Goal: Task Accomplishment & Management: Manage account settings

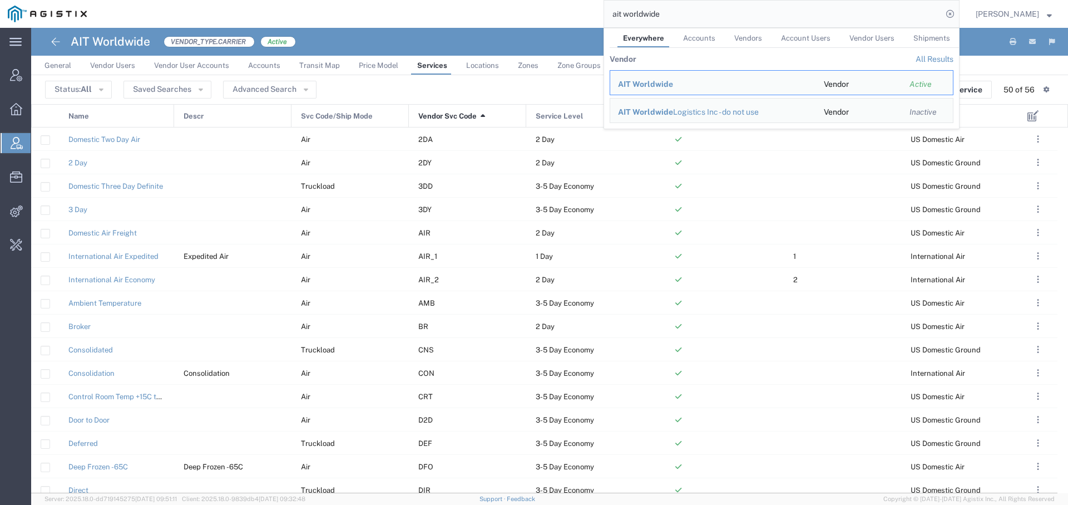
drag, startPoint x: 668, startPoint y: 21, endPoint x: 547, endPoint y: -53, distance: 142.1
click at [547, 0] on html "main_menu Created with Sketch. Collapse Menu Account Manager Overview Vendor Ma…" at bounding box center [534, 252] width 1068 height 505
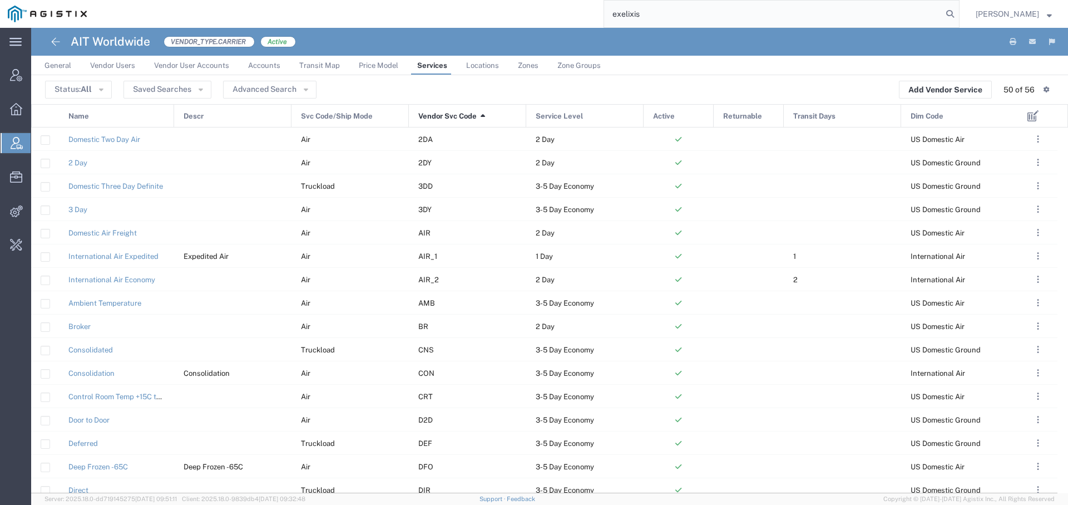
type input "exelixis"
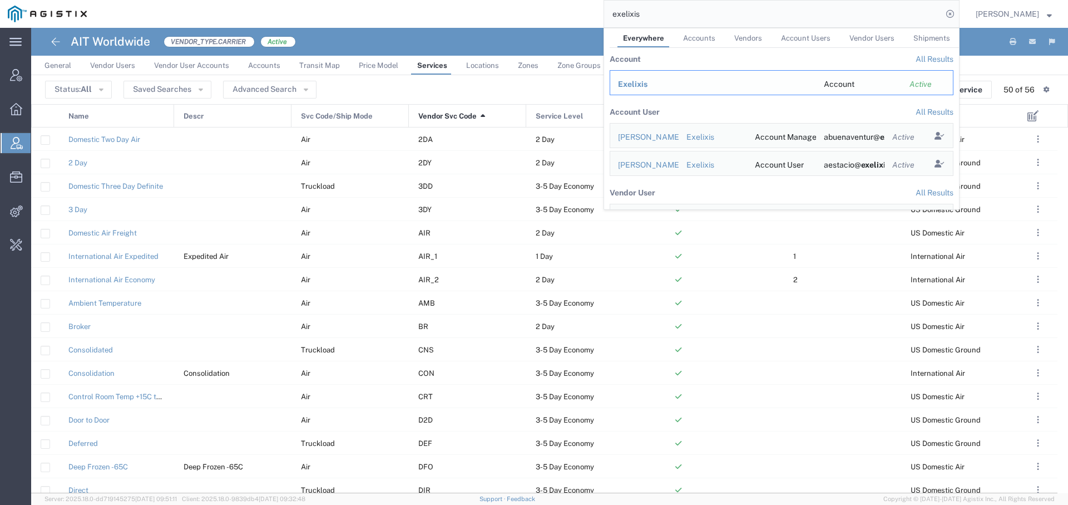
click at [635, 85] on span "Exelixis" at bounding box center [632, 84] width 29 height 9
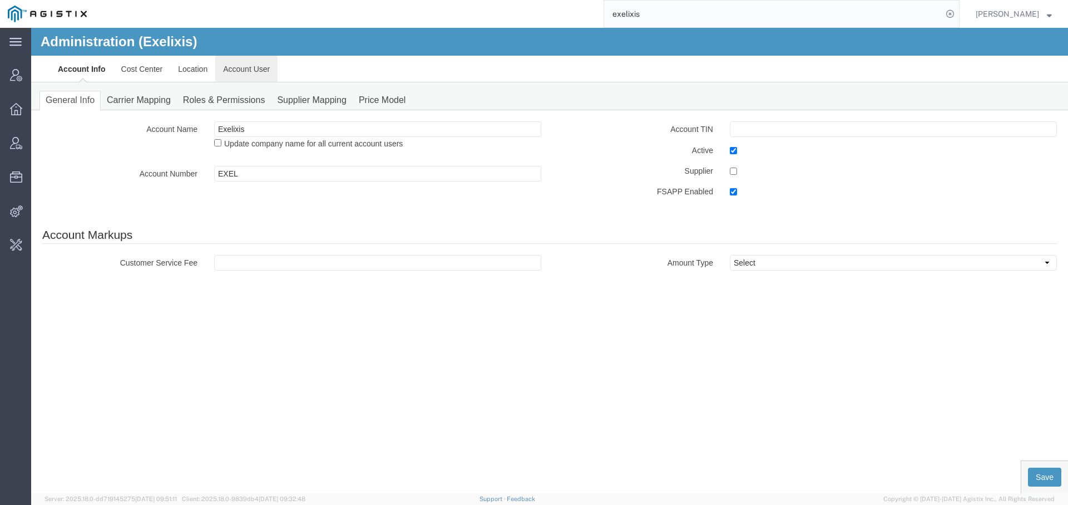
click at [243, 68] on link "Account User" at bounding box center [246, 69] width 62 height 27
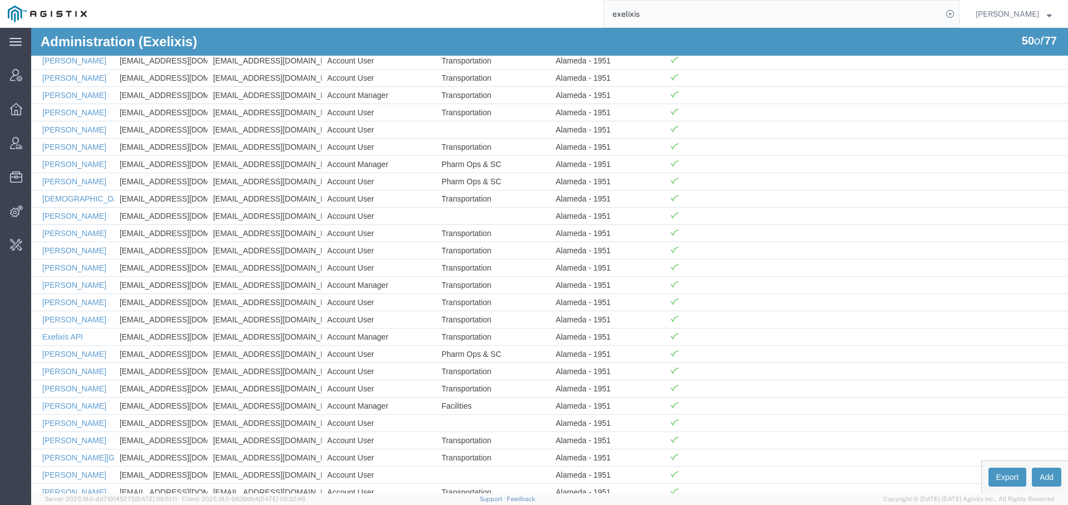
scroll to position [277, 0]
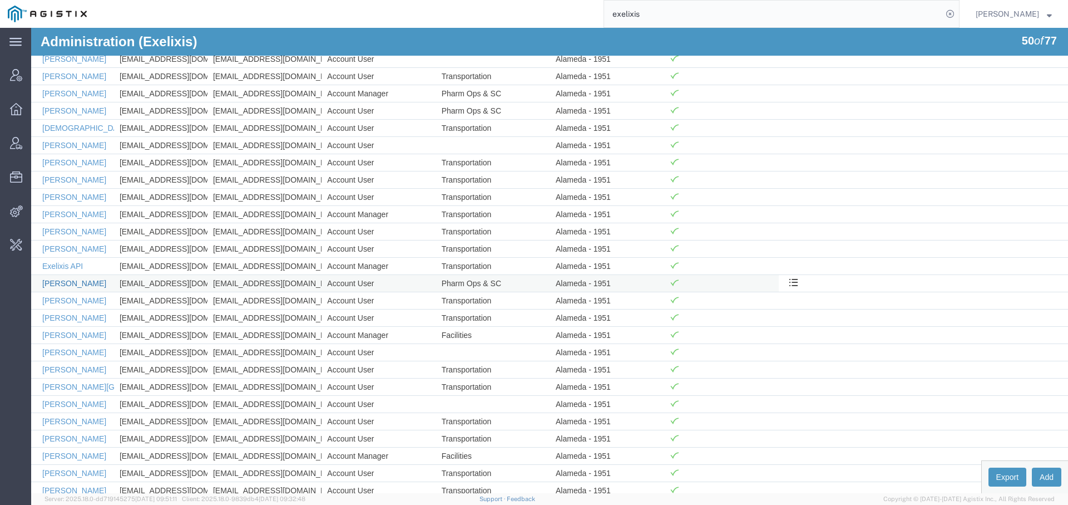
click at [88, 279] on link "[PERSON_NAME]" at bounding box center [74, 283] width 64 height 9
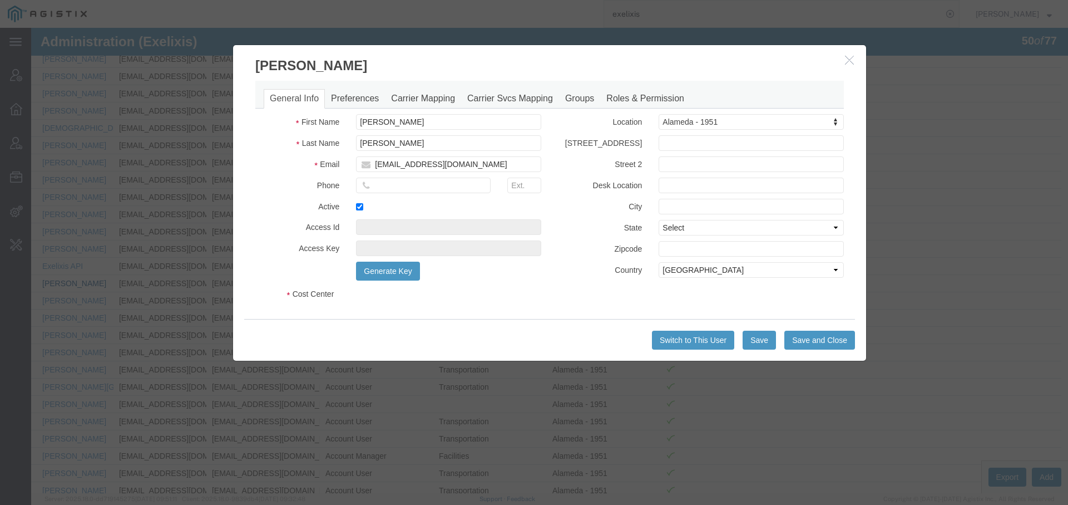
select select "COSTCENTER"
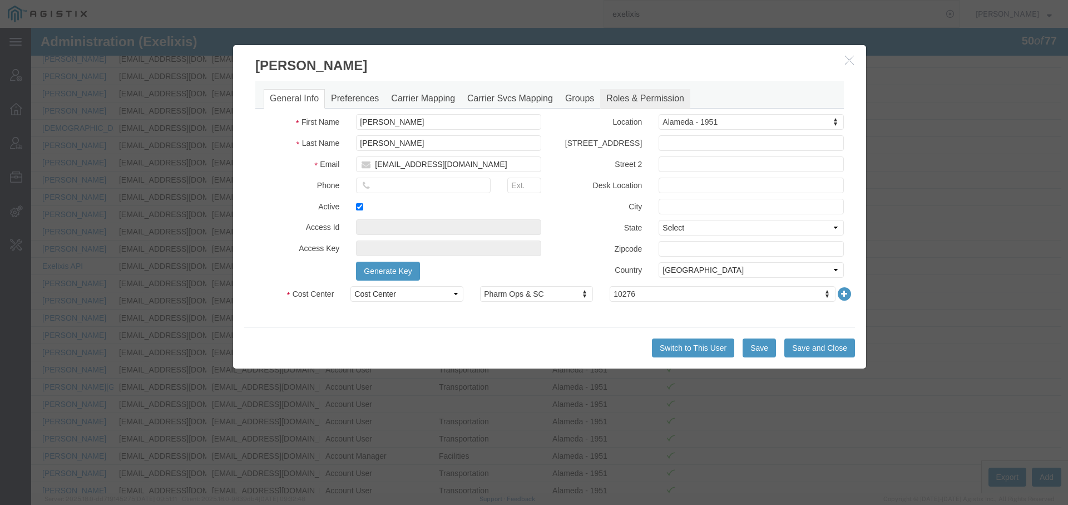
click at [641, 91] on link "Roles & Permission" at bounding box center [645, 98] width 90 height 19
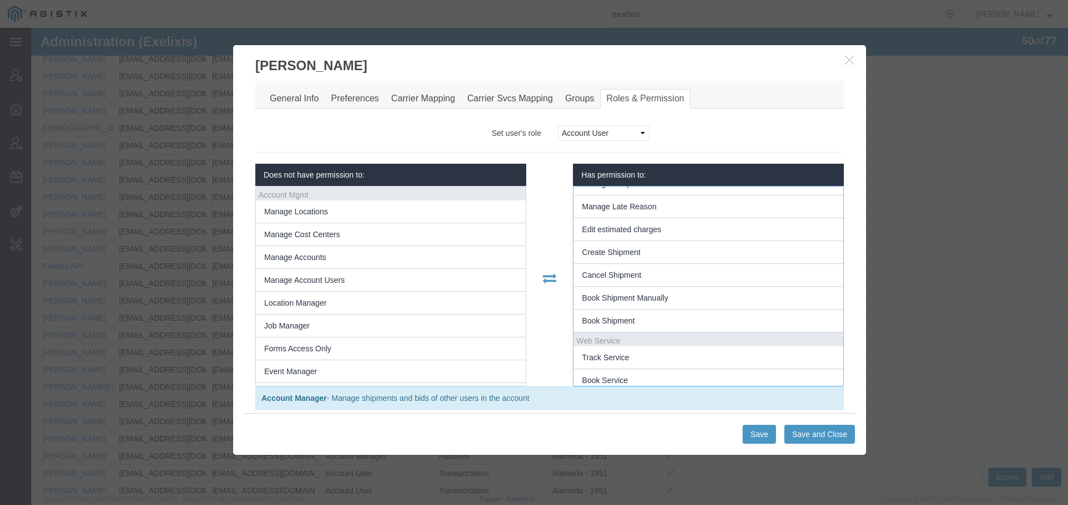
scroll to position [0, 0]
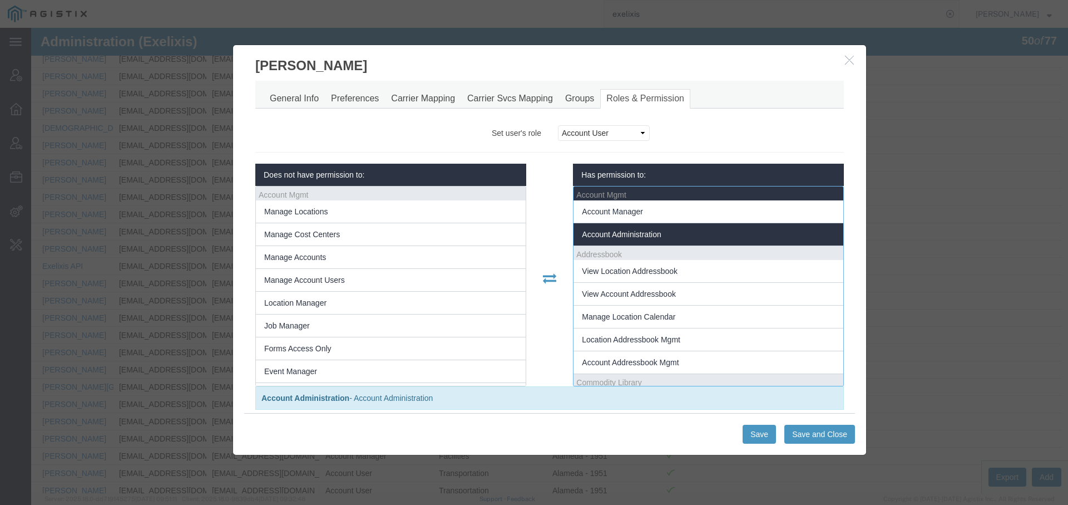
click at [645, 223] on li "Account Administration" at bounding box center [709, 234] width 270 height 23
select select "userRoleId5PermissionId26"
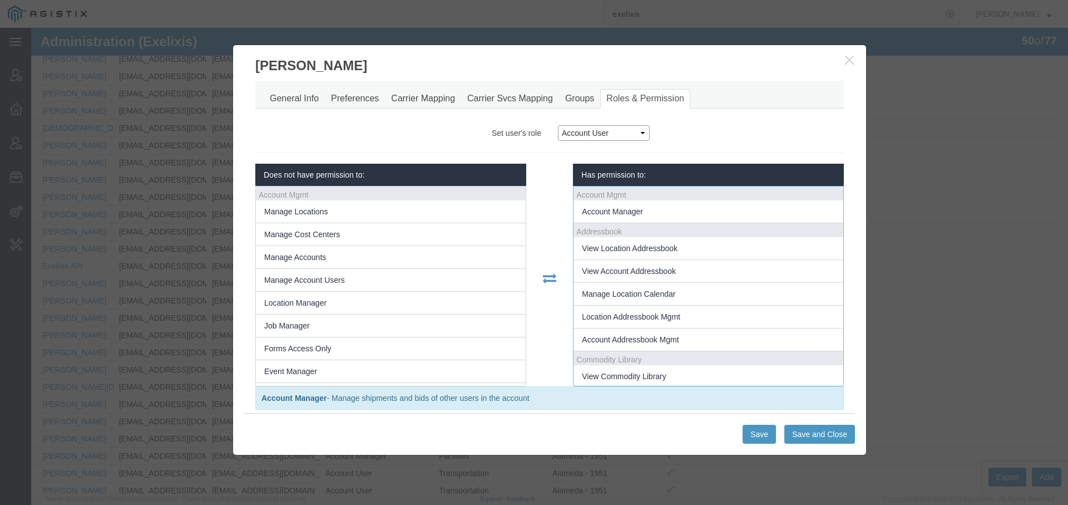
click at [574, 132] on select "Account Administrator Account Manager Account User Location Manager" at bounding box center [604, 133] width 92 height 16
select select "3"
click at [558, 125] on select "Account Administrator Account Manager Account User Location Manager" at bounding box center [604, 133] width 92 height 16
select select
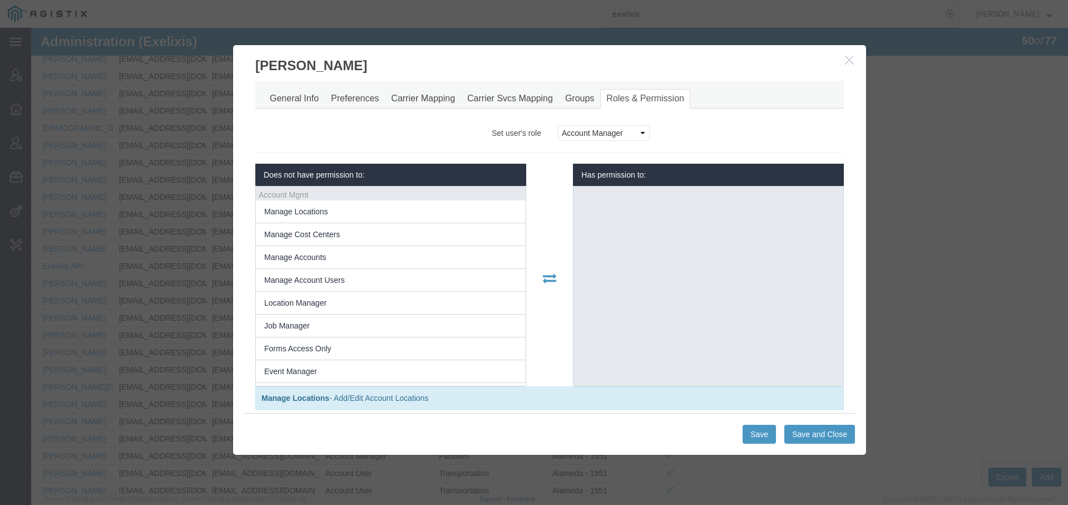
click at [851, 59] on icon "button" at bounding box center [849, 59] width 9 height 9
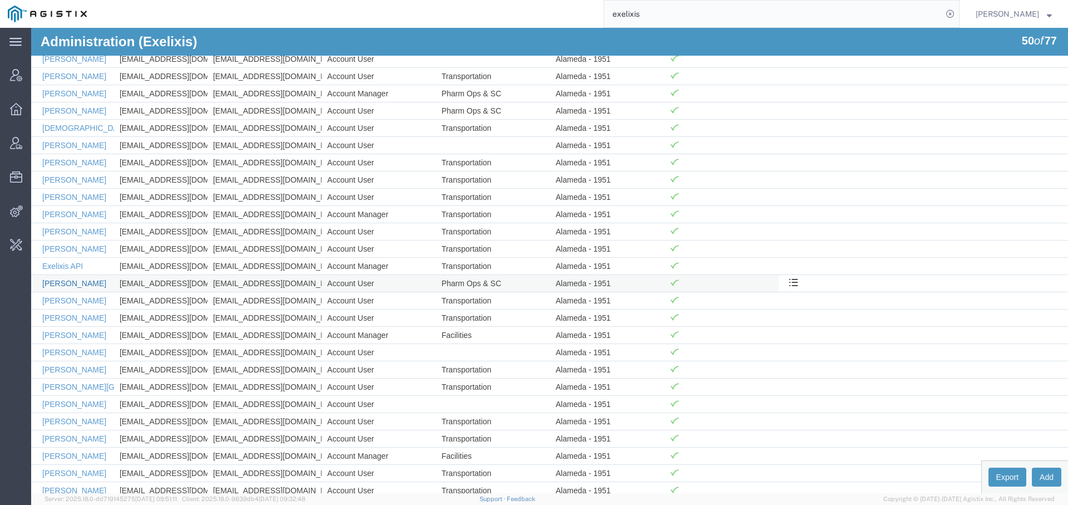
click at [81, 279] on link "[PERSON_NAME]" at bounding box center [74, 283] width 64 height 9
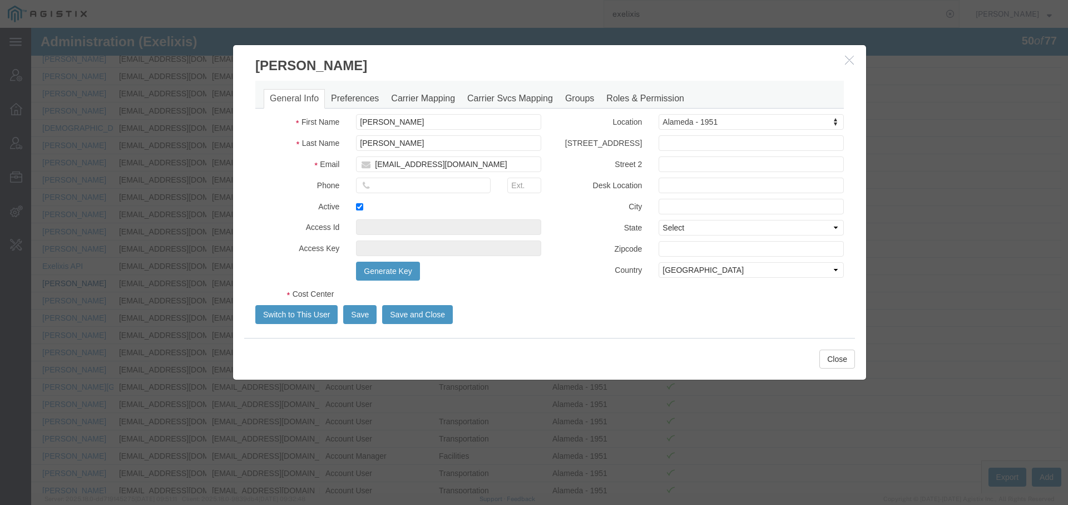
select select "COSTCENTER"
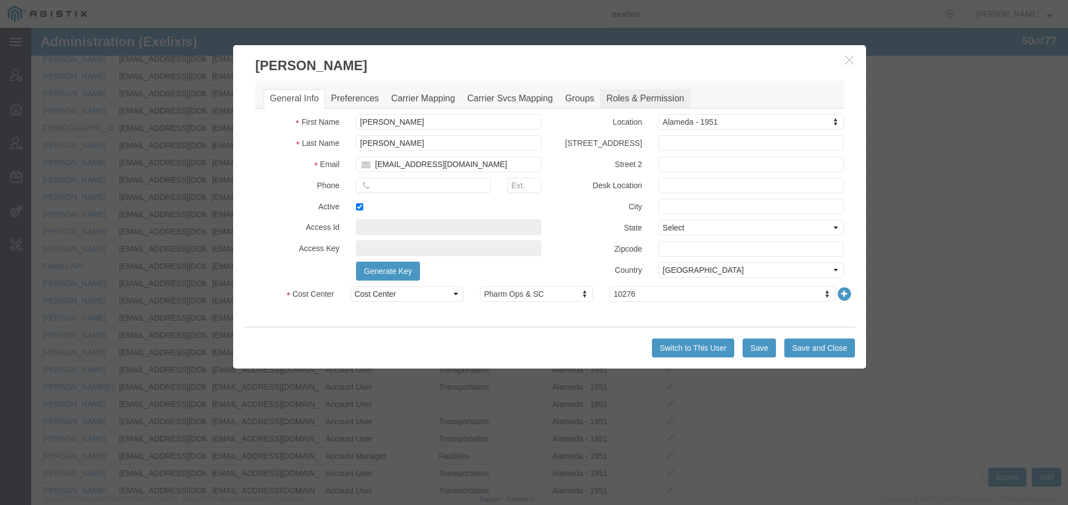
click at [635, 89] on link "Roles & Permission" at bounding box center [645, 98] width 90 height 19
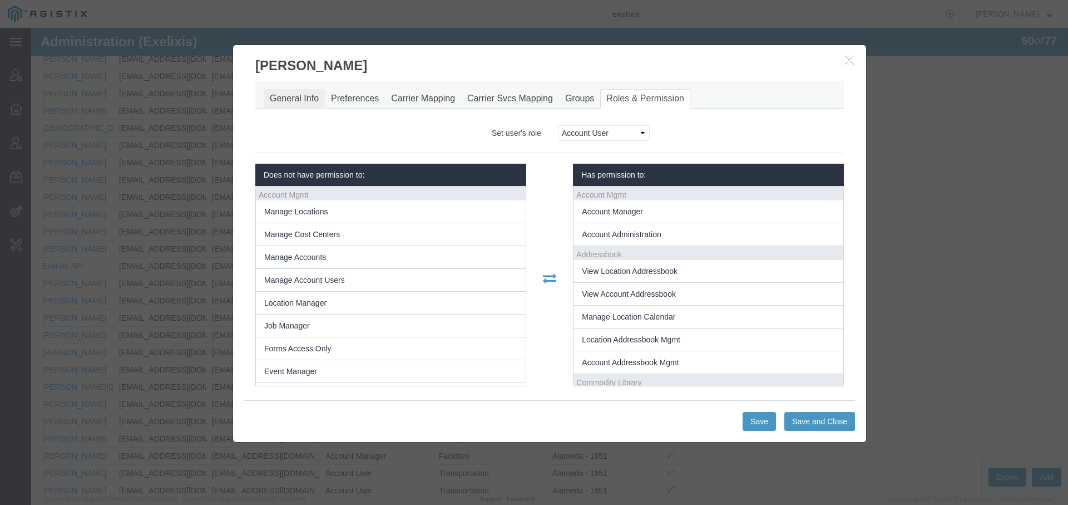
click at [284, 103] on link "General Info" at bounding box center [294, 98] width 61 height 19
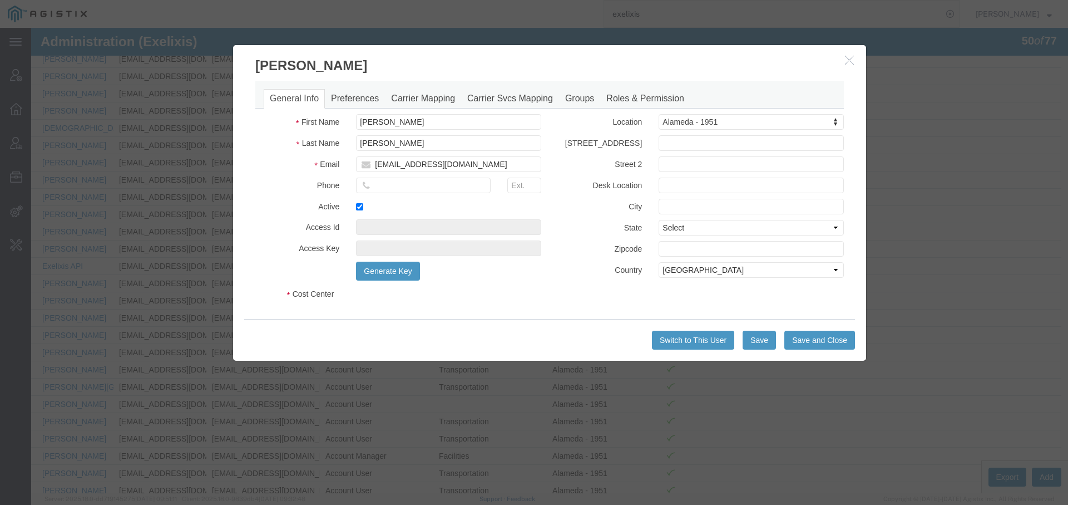
select select "COSTCENTER"
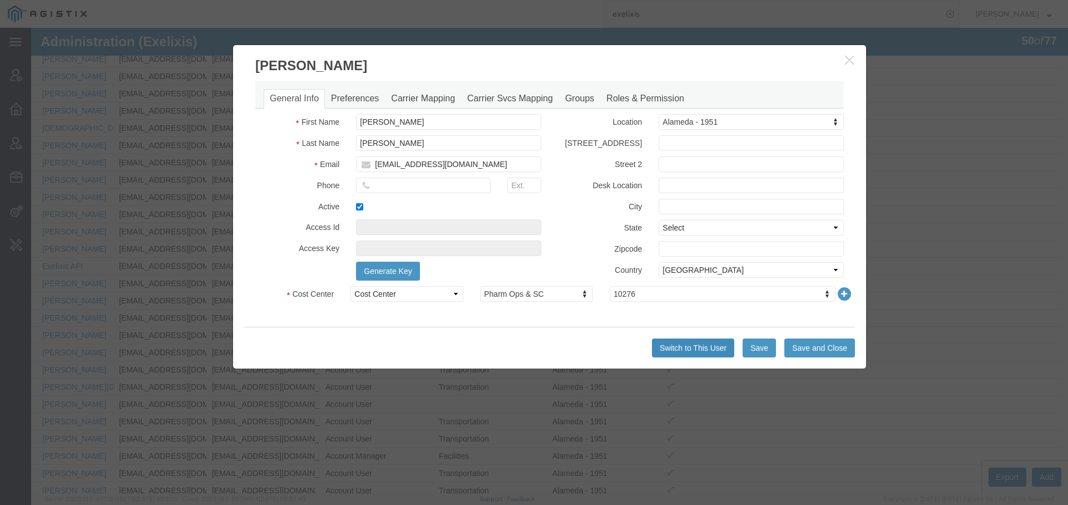
click at [666, 344] on button "Switch to This User" at bounding box center [693, 347] width 82 height 19
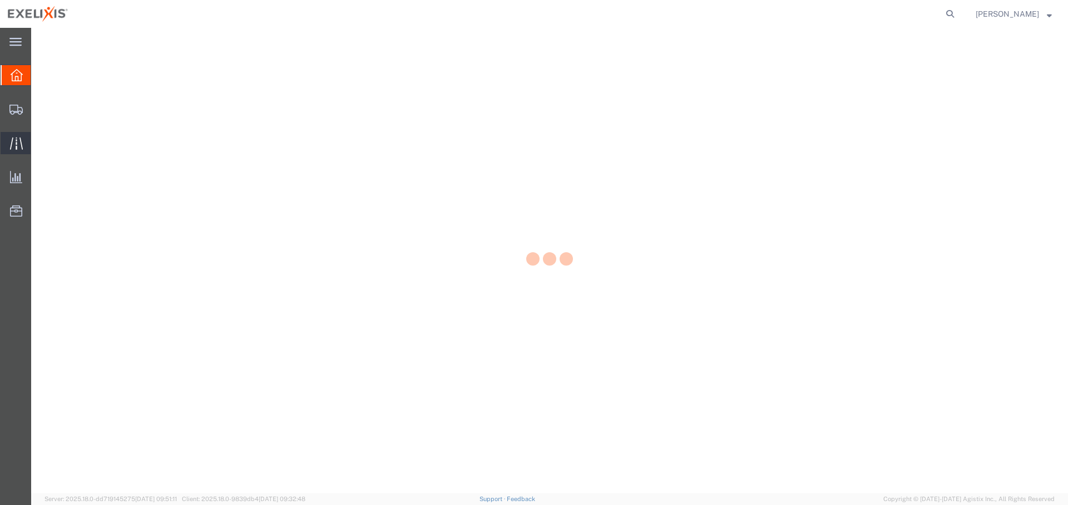
click at [14, 140] on icon at bounding box center [16, 143] width 13 height 13
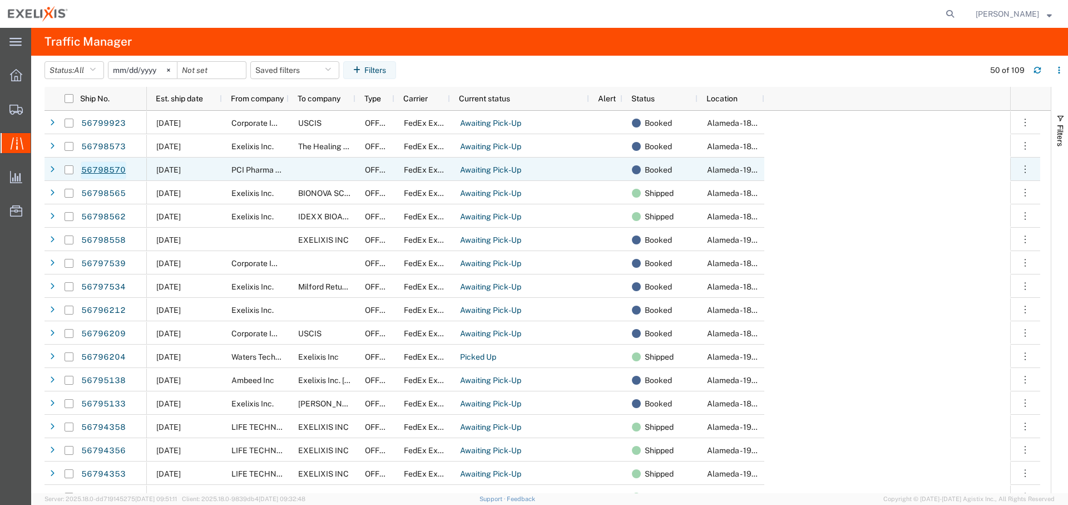
click at [117, 164] on link "56798570" at bounding box center [104, 170] width 46 height 18
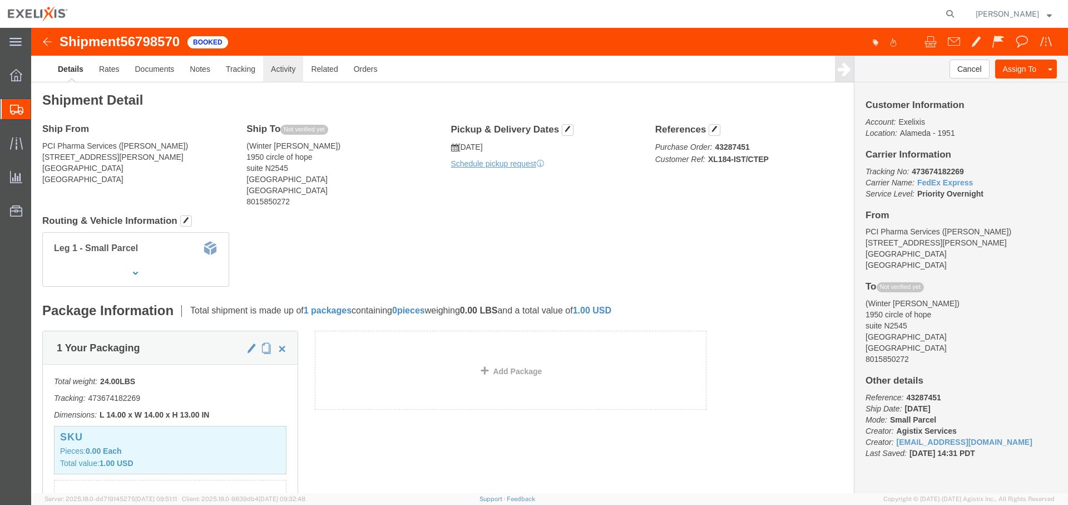
click link "Activity"
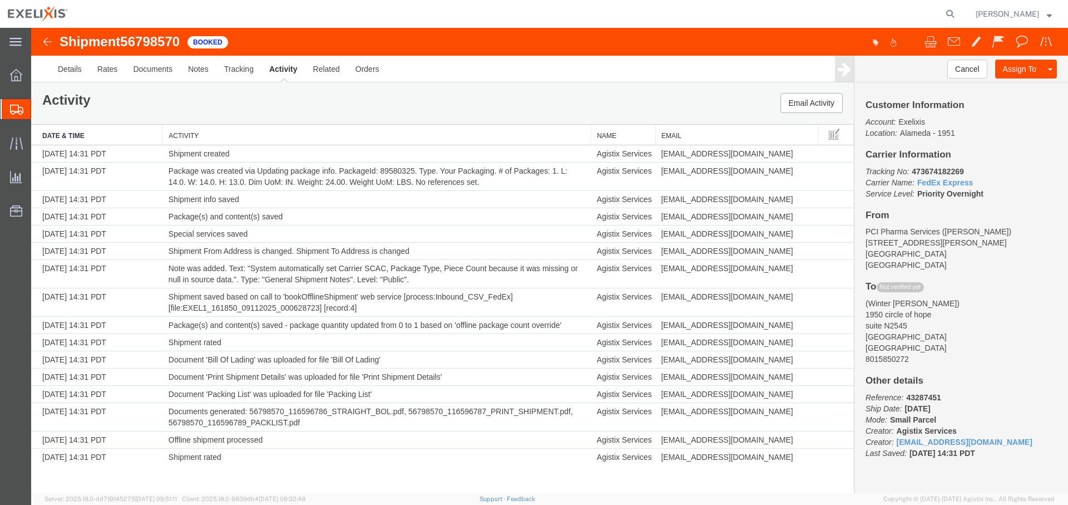
click at [1046, 16] on span "[PERSON_NAME]" at bounding box center [1014, 14] width 76 height 12
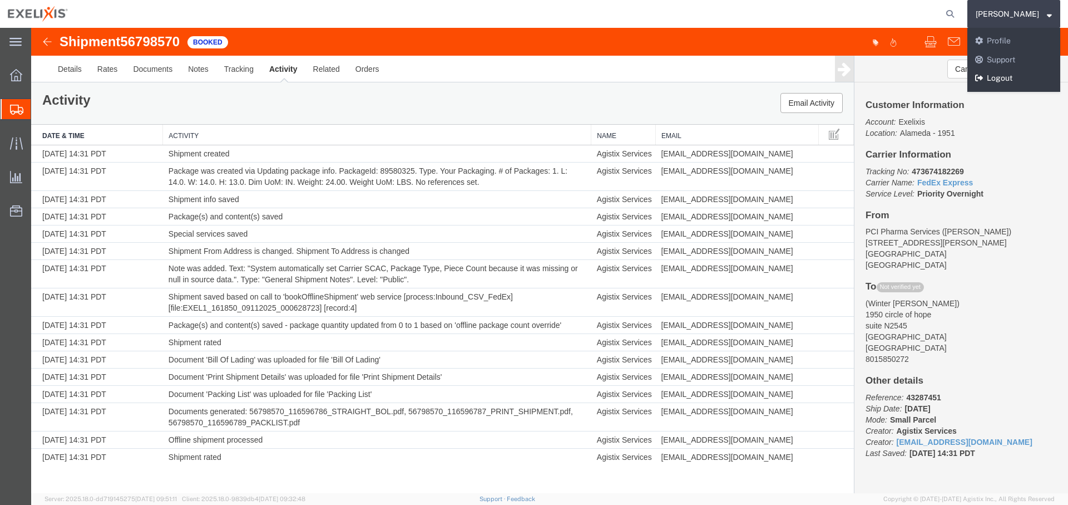
click at [1013, 85] on link "Logout" at bounding box center [1013, 78] width 93 height 19
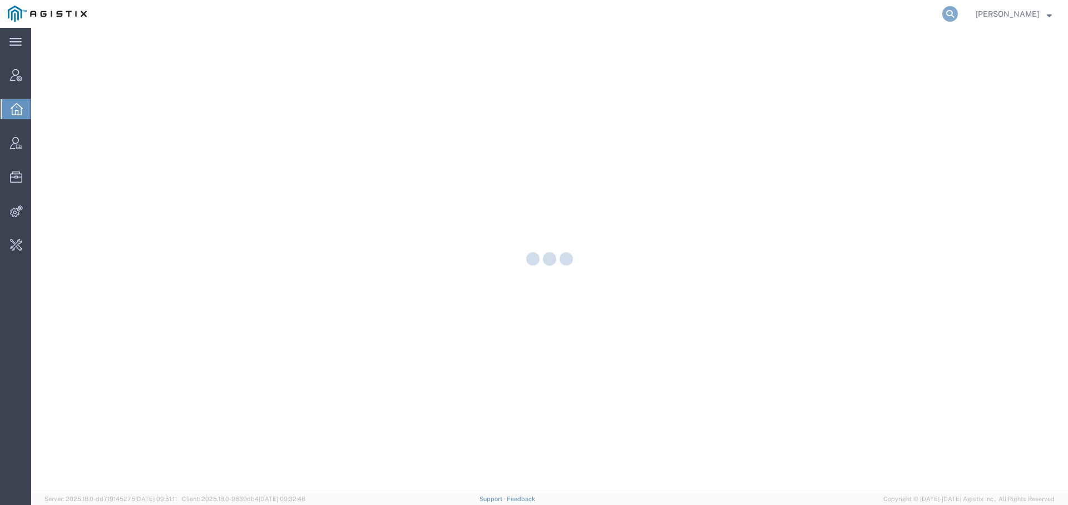
click at [950, 12] on icon at bounding box center [950, 14] width 16 height 16
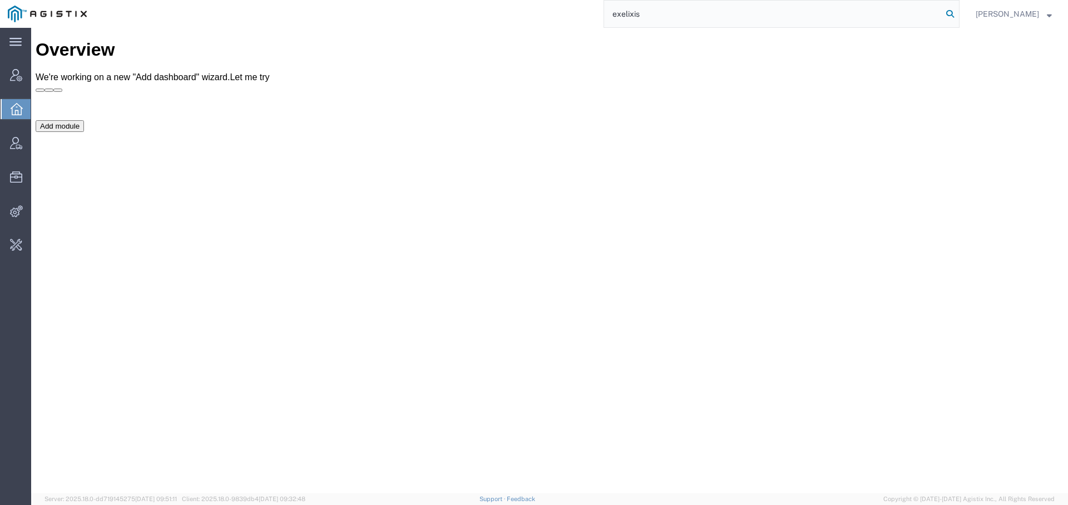
type input "exelixis"
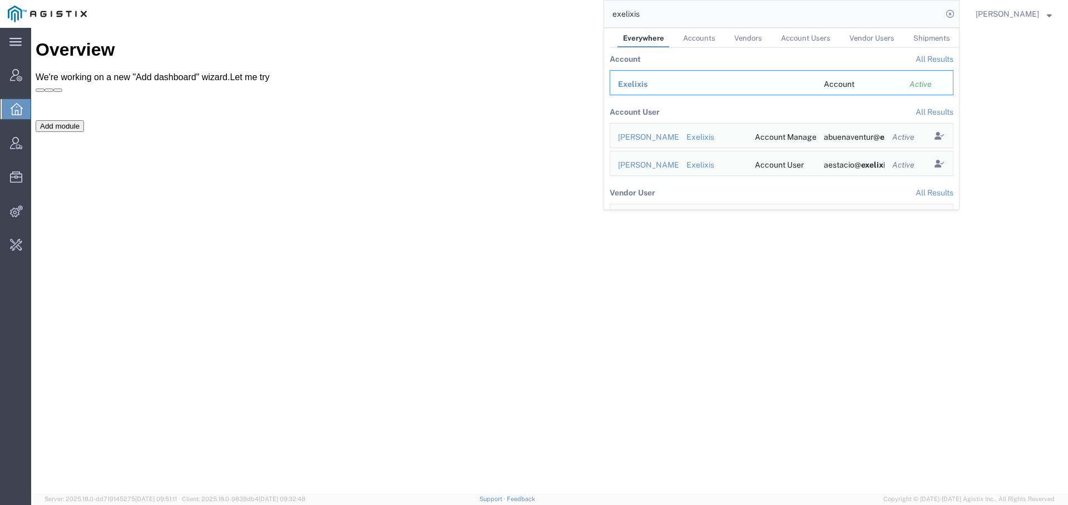
click at [637, 76] on td "Exelixis" at bounding box center [713, 82] width 206 height 25
click at [624, 80] on span "Exelixis" at bounding box center [632, 84] width 29 height 9
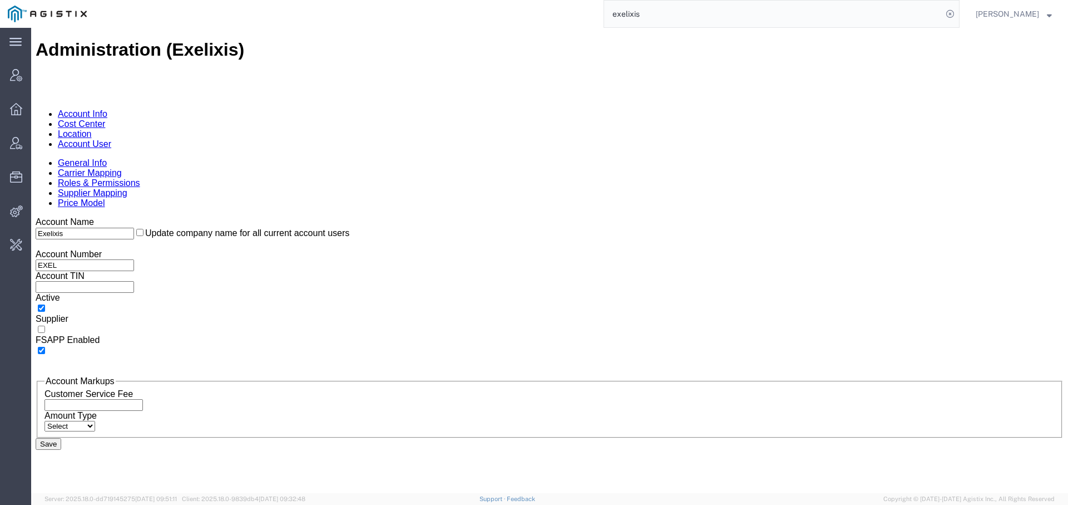
click at [111, 139] on link "Account User" at bounding box center [84, 143] width 53 height 9
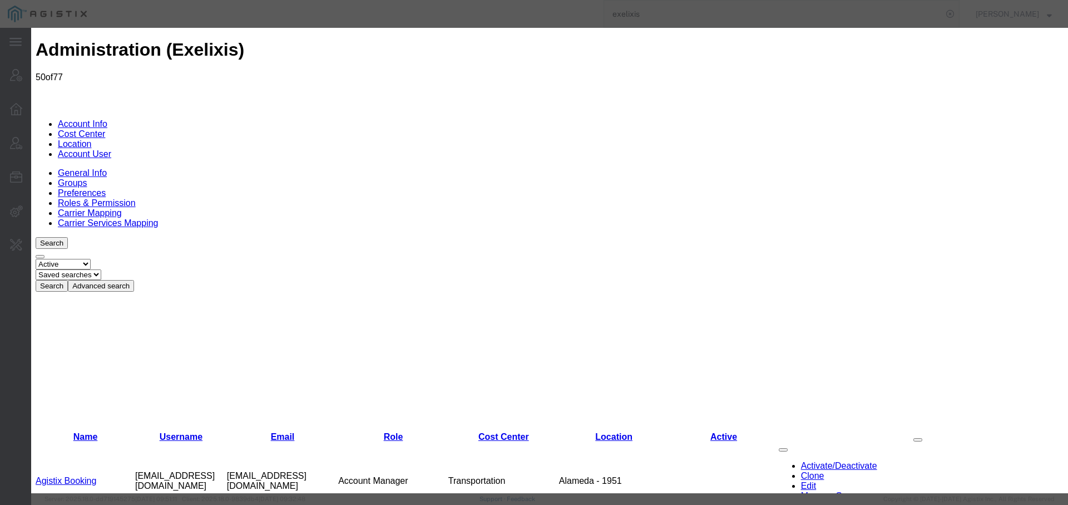
select select "COSTCENTER"
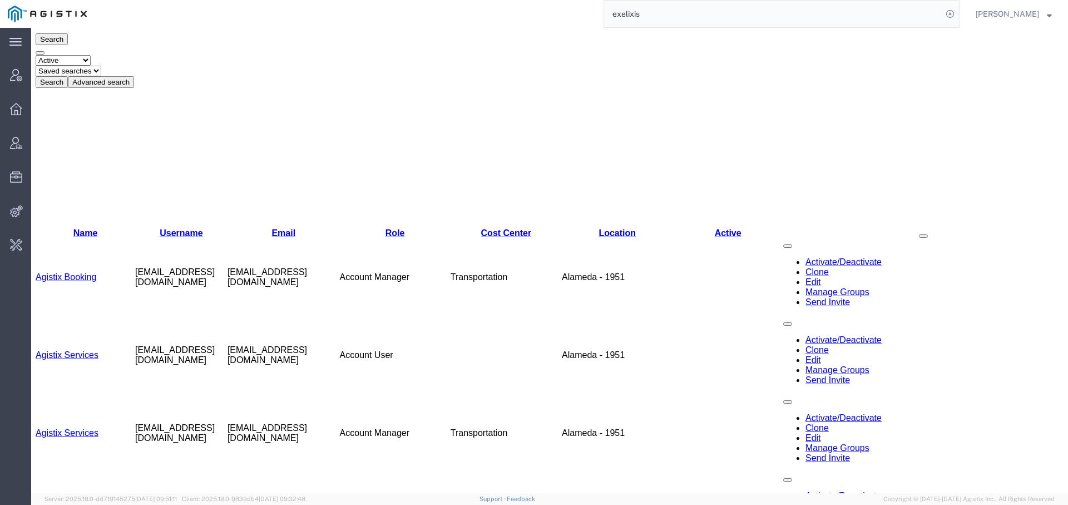
scroll to position [206, 0]
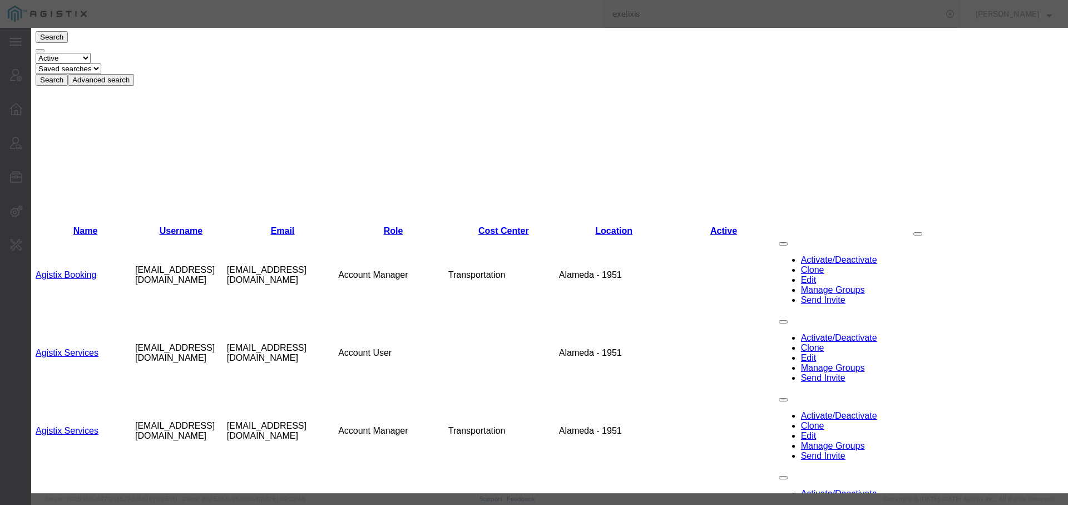
select select "COSTCENTER"
select select "3"
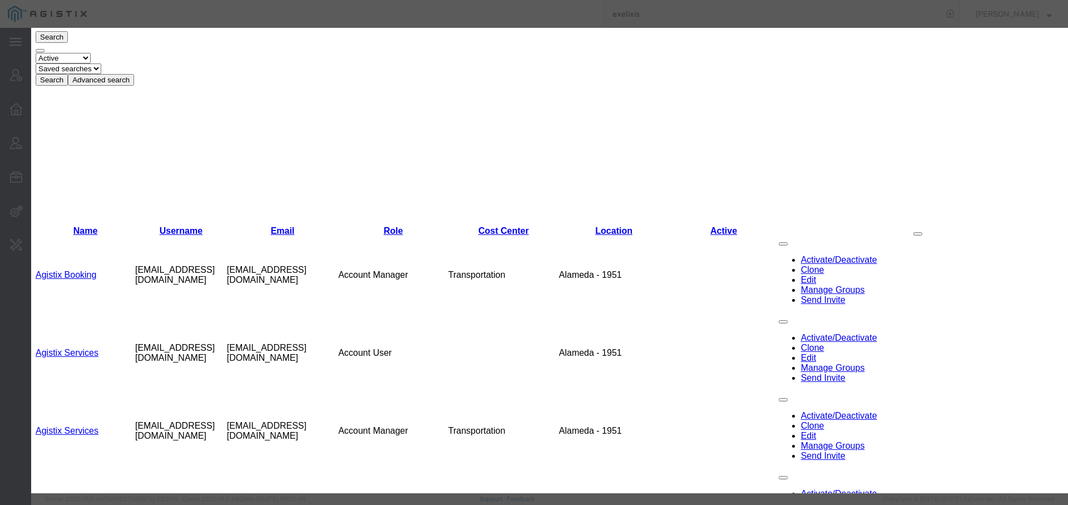
scroll to position [126, 0]
select select "userRoleId3PermissionId26"
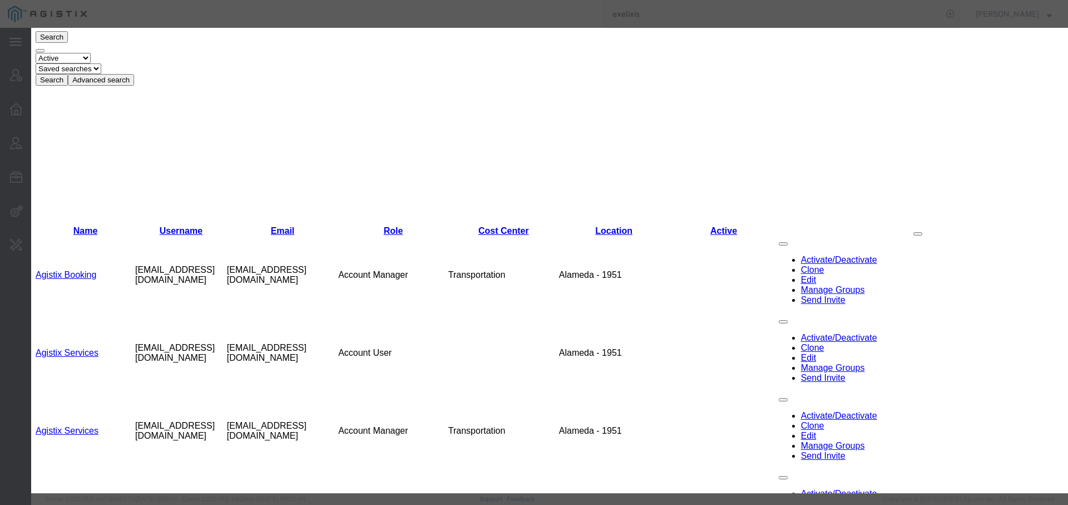
scroll to position [1055, 0]
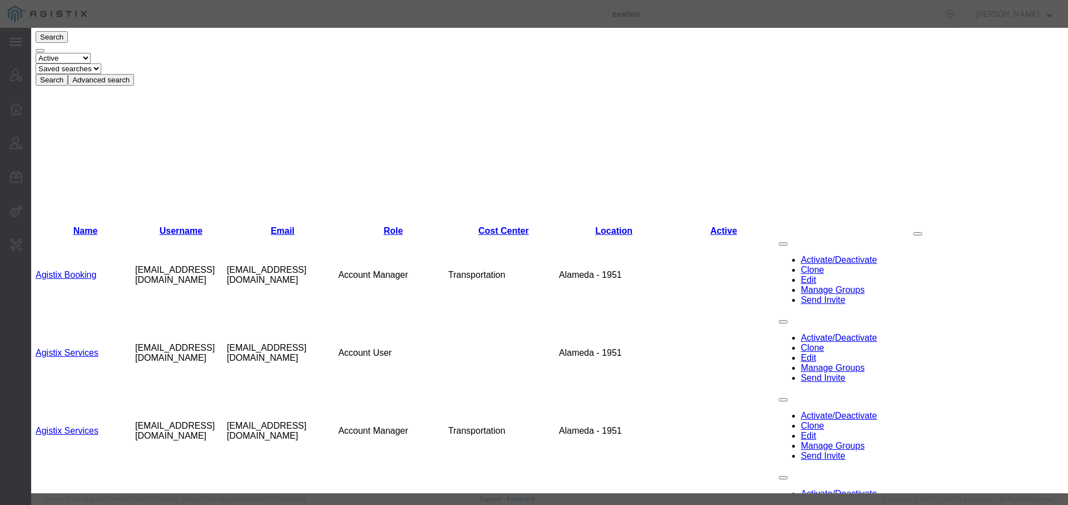
scroll to position [1351, 0]
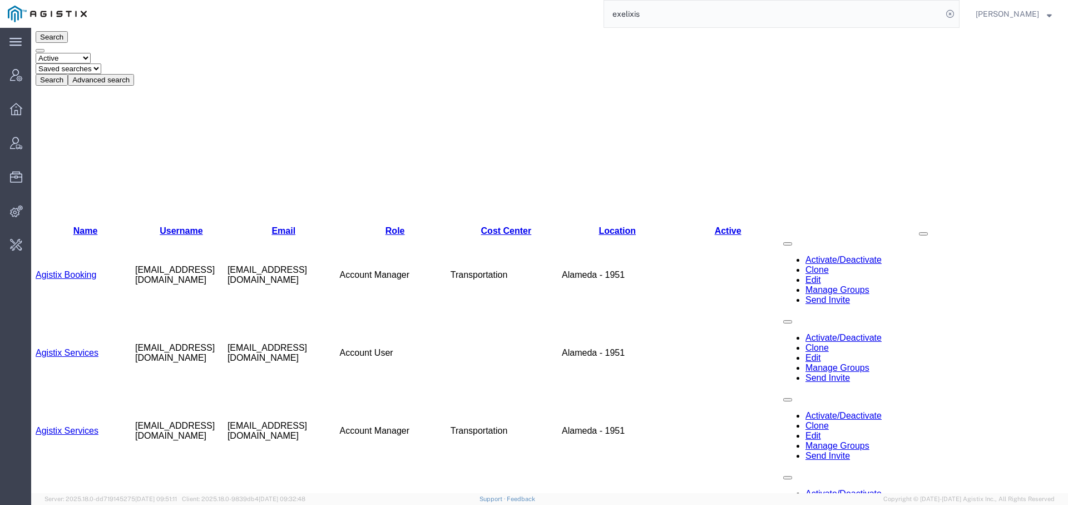
scroll to position [0, 0]
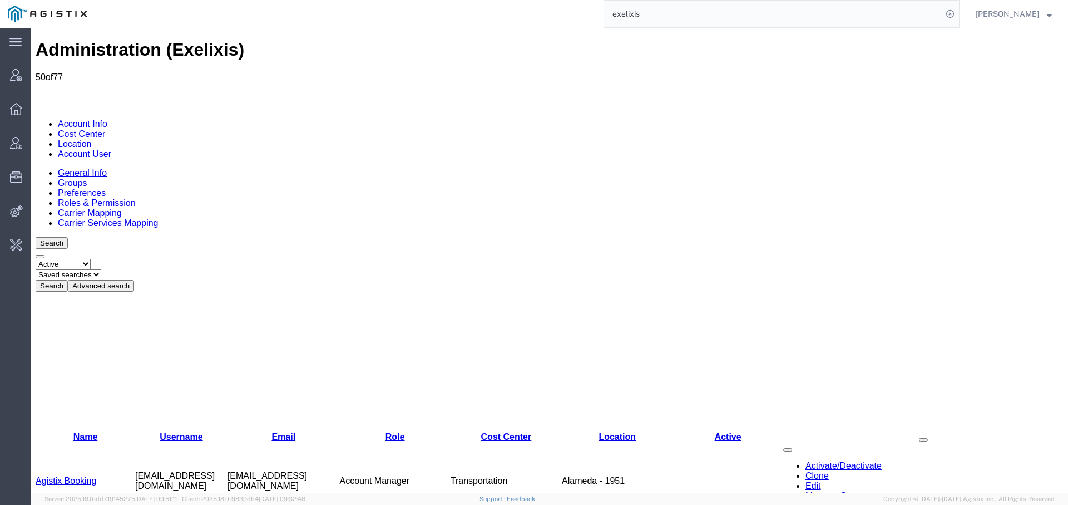
click at [76, 119] on link "Account Info" at bounding box center [83, 123] width 50 height 9
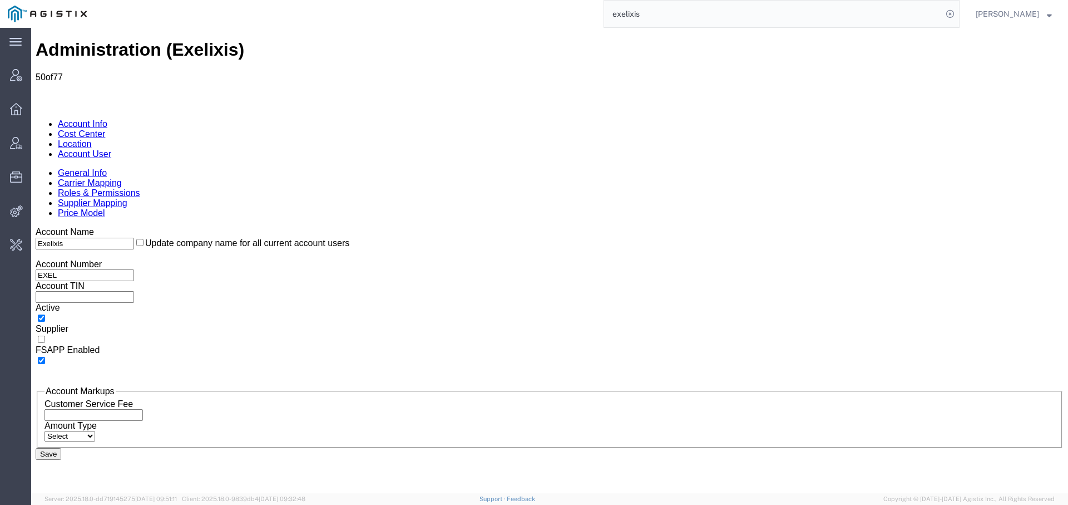
click at [111, 149] on link "Account User" at bounding box center [84, 153] width 53 height 9
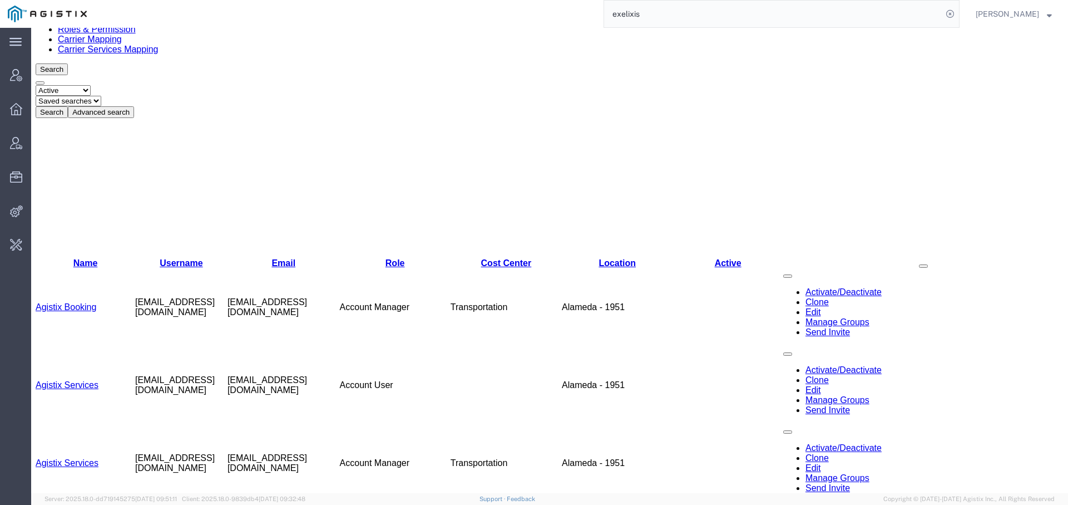
scroll to position [185, 0]
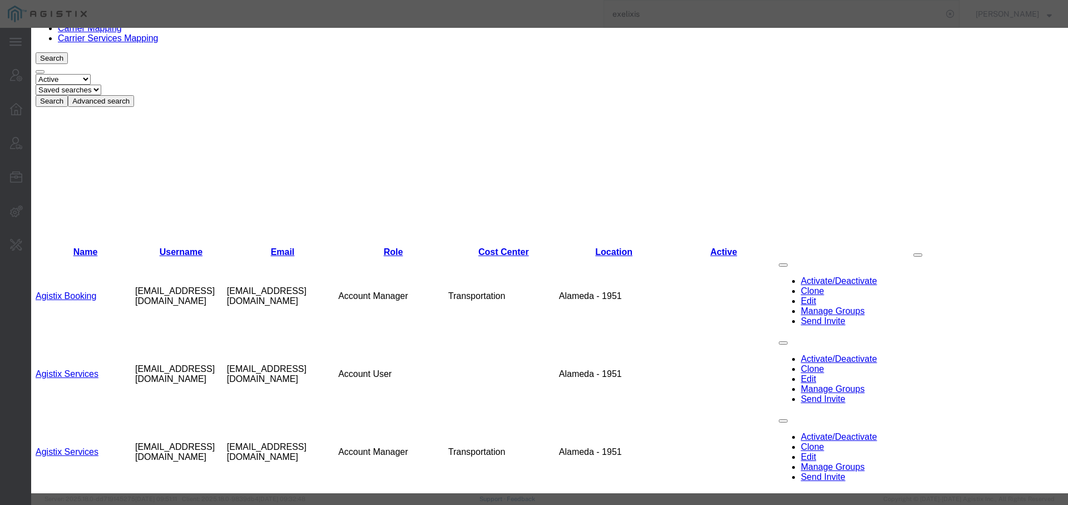
select select "COSTCENTER"
select select "userRoleId3PermissionId26"
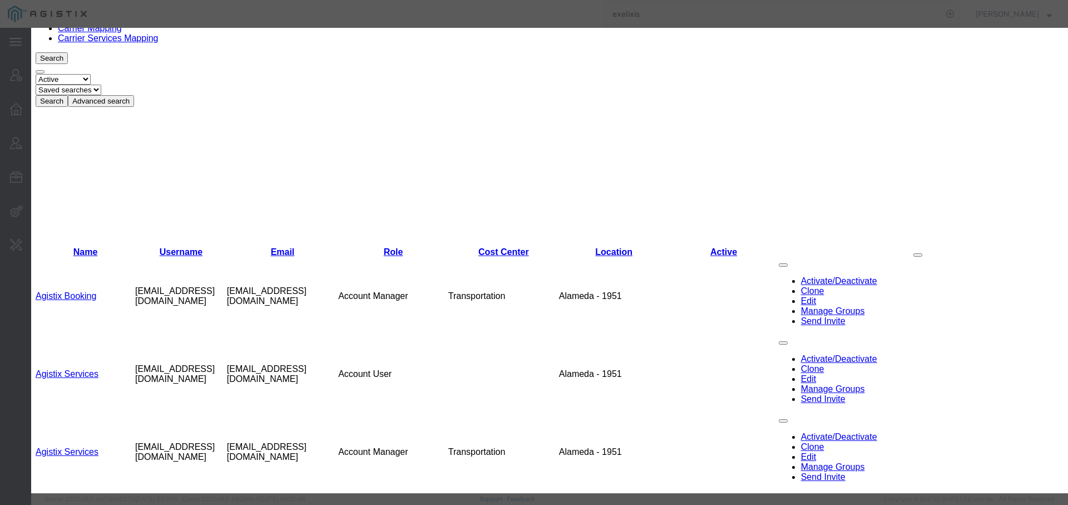
select select "COSTCENTER"
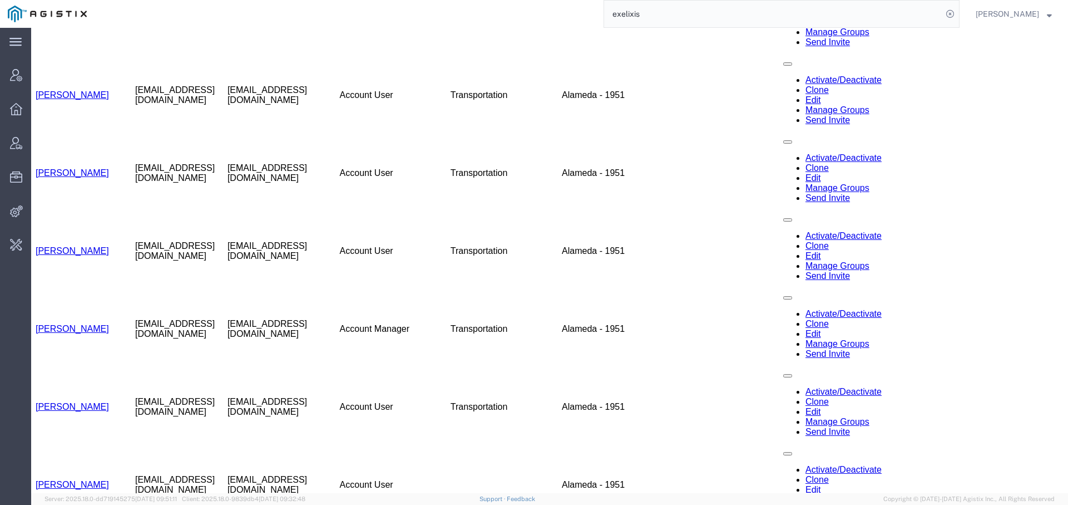
scroll to position [707, 0]
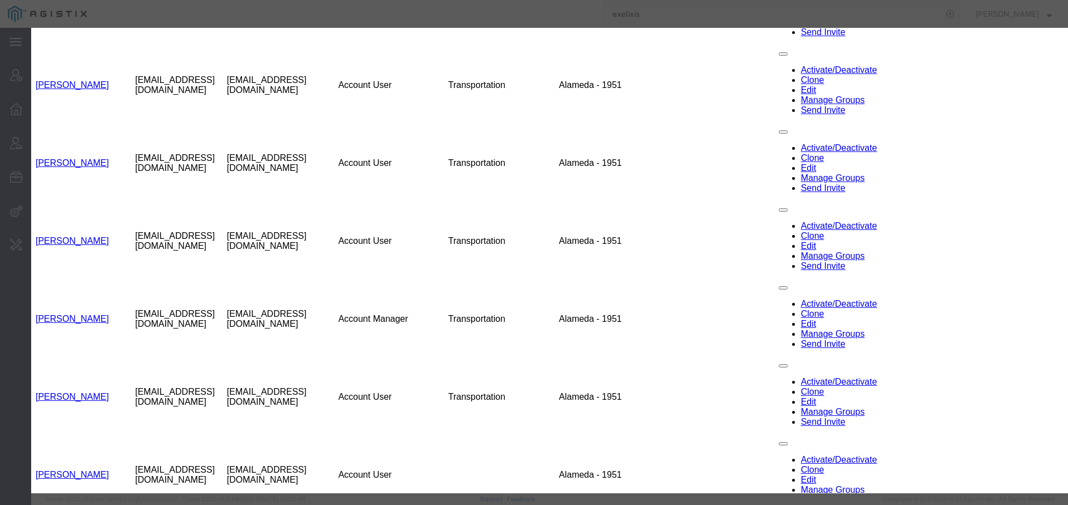
select select "COSTCENTER"
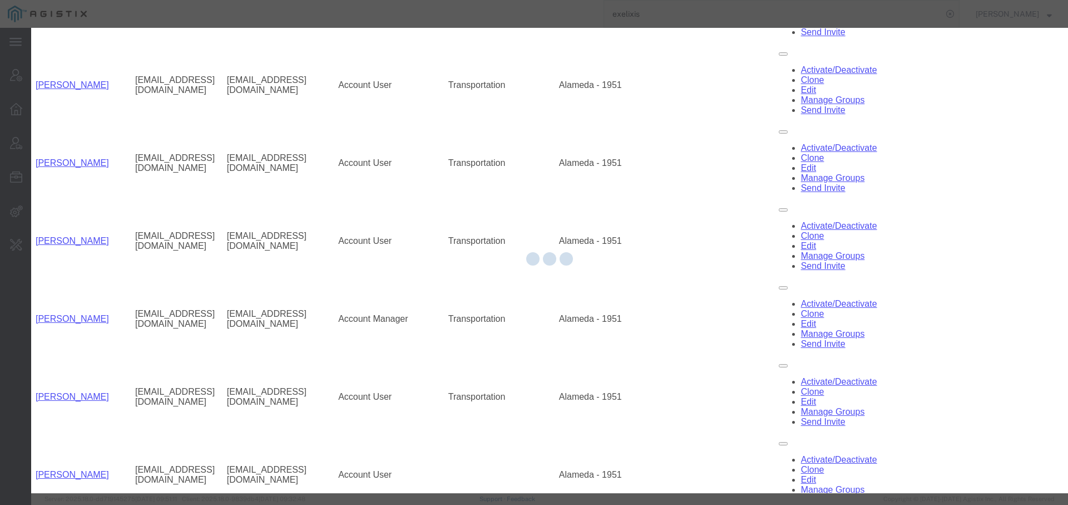
scroll to position [7, 0]
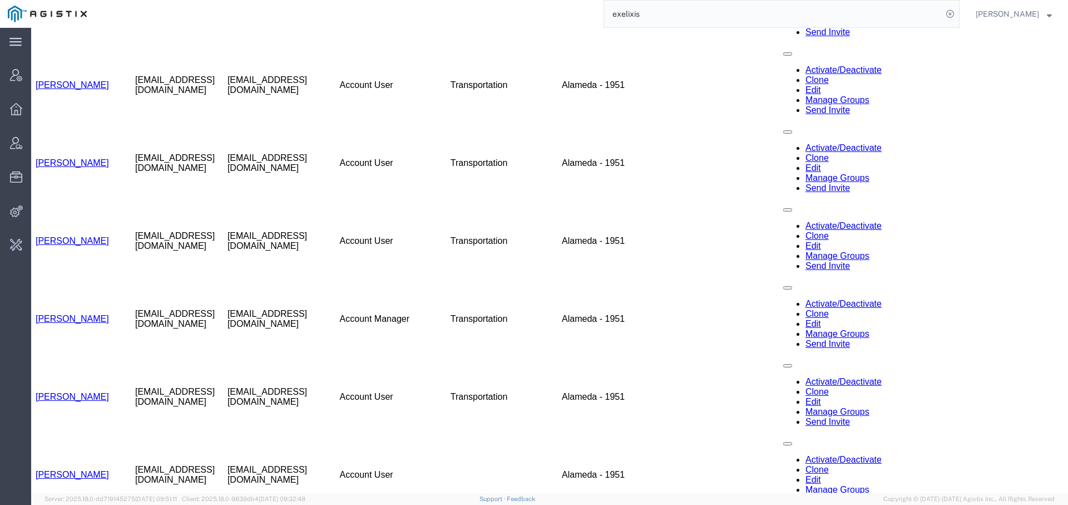
scroll to position [300, 0]
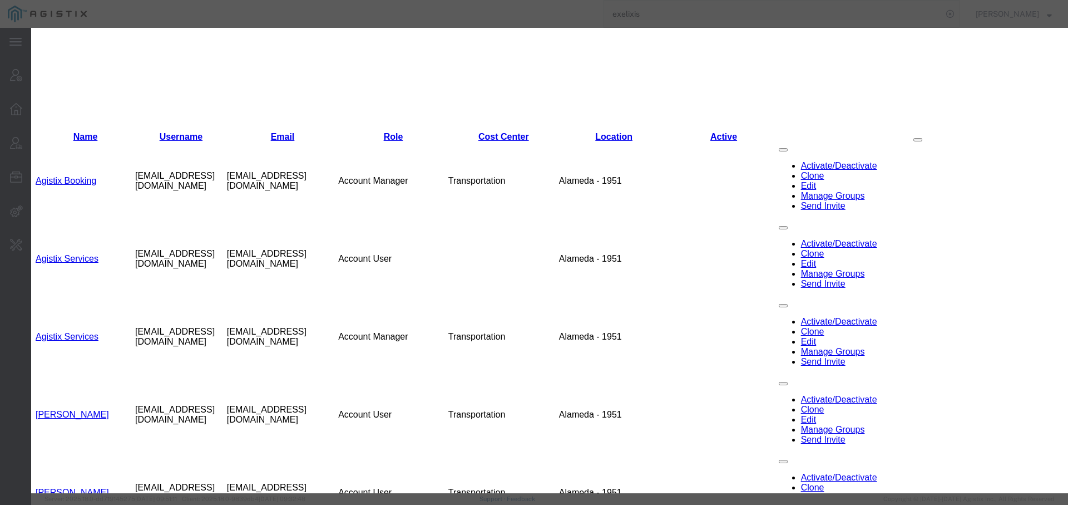
paste input "[EMAIL_ADDRESS][DOMAIN_NAME]"
type input "[EMAIL_ADDRESS][DOMAIN_NAME]"
type input "[PERSON_NAME]"
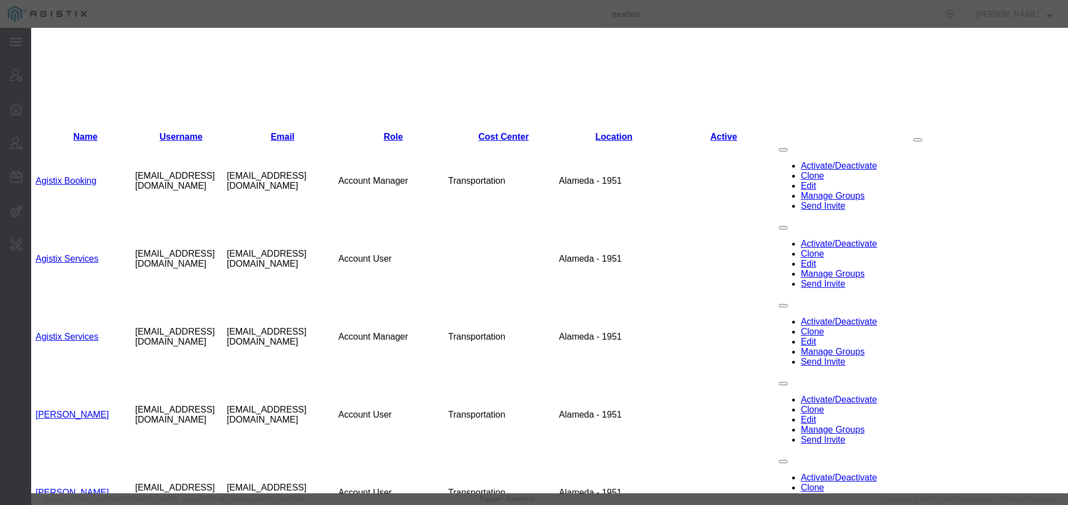
type input "[PERSON_NAME]"
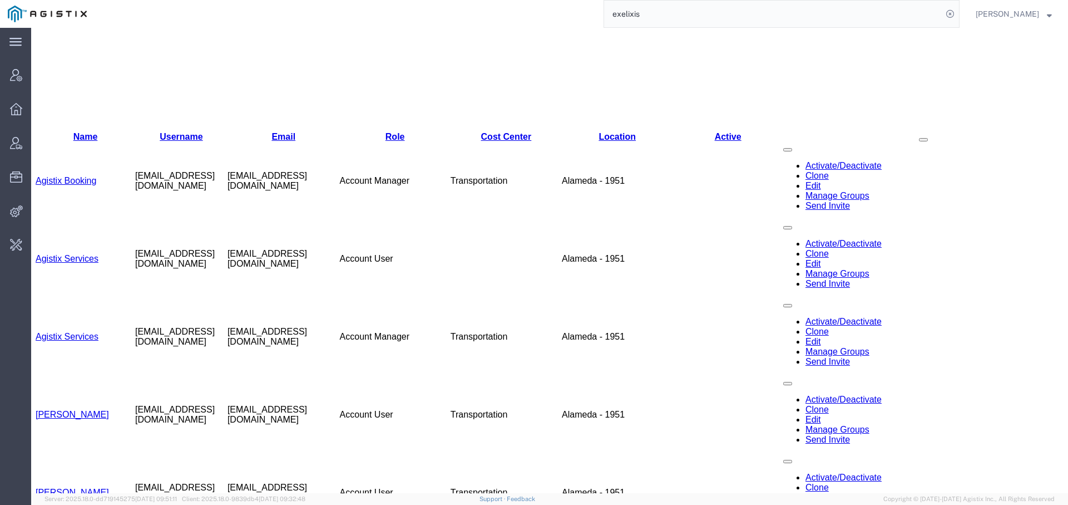
scroll to position [0, 0]
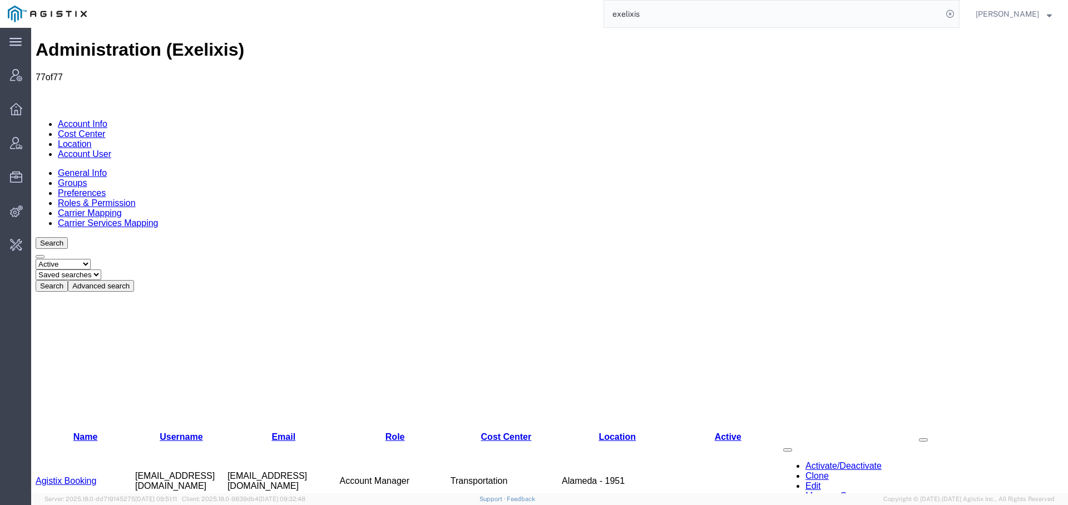
click at [63, 259] on select "Select status Active All Inactive" at bounding box center [63, 264] width 55 height 11
select select "ALL"
click at [36, 259] on select "Select status Active All Inactive" at bounding box center [63, 264] width 55 height 11
click at [68, 280] on button "Search" at bounding box center [52, 286] width 32 height 12
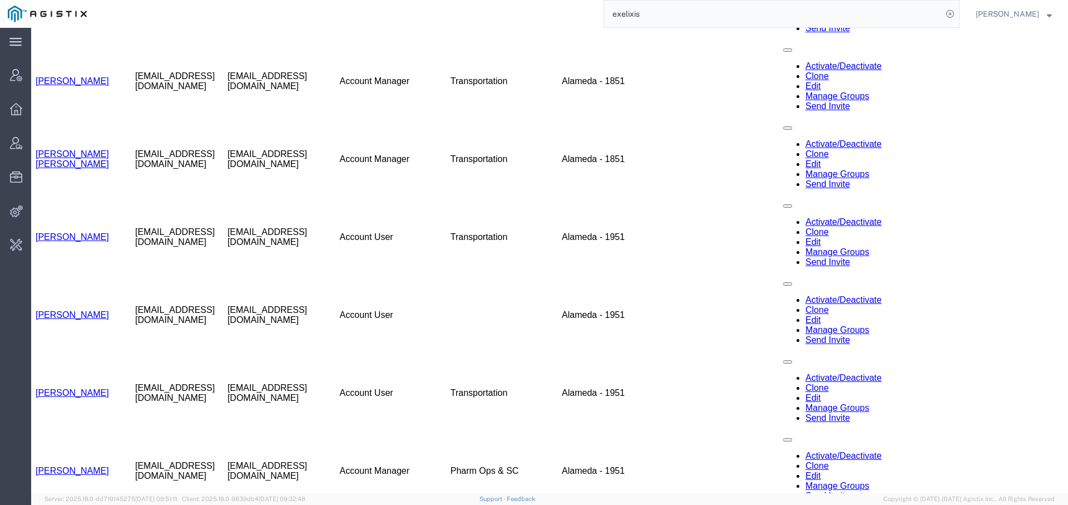
scroll to position [1258, 0]
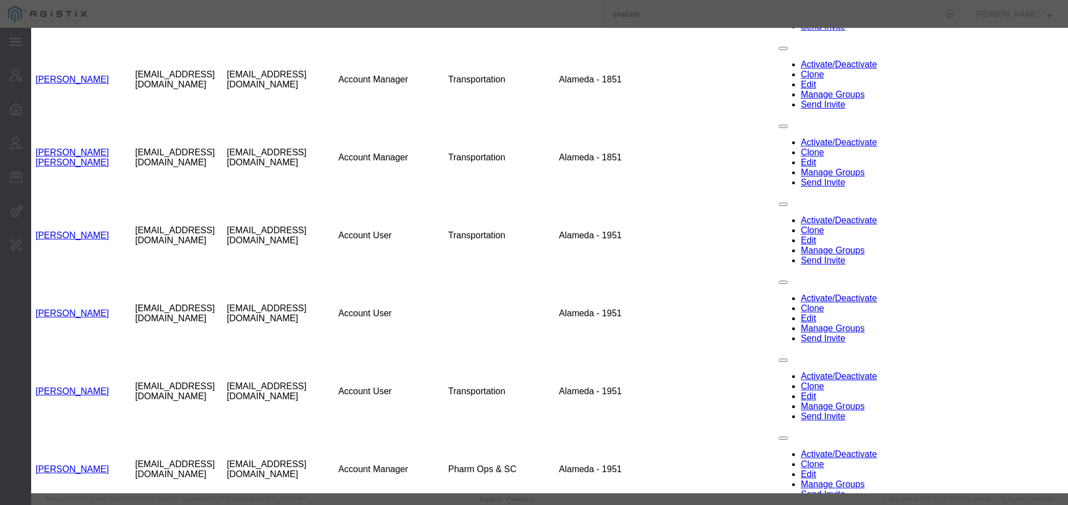
select select "COSTCENTER"
checkbox input "true"
select select "{"locationId":"65151","street1":"[STREET_ADDRESS]","street2":"","oneLineAddress…"
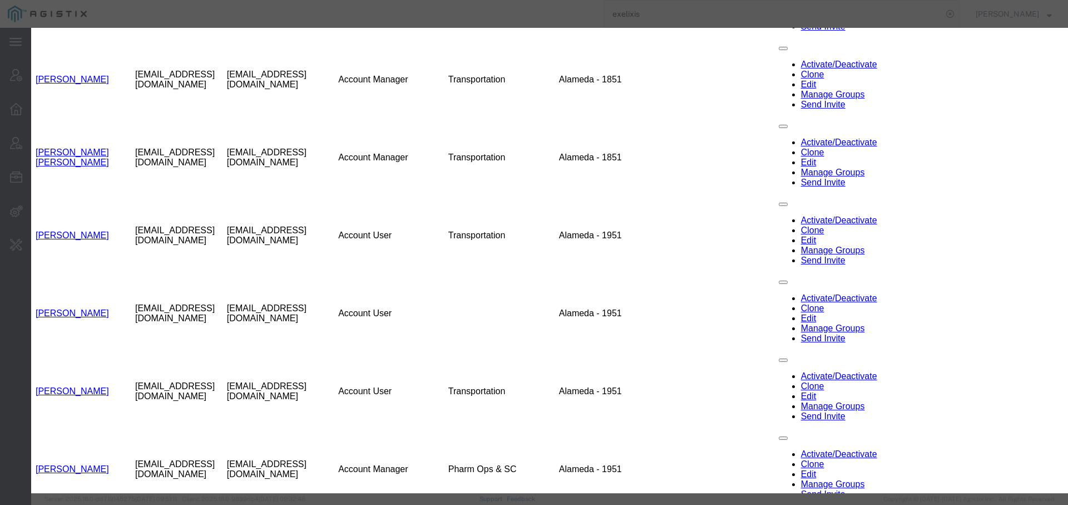
type input "[STREET_ADDRESS]"
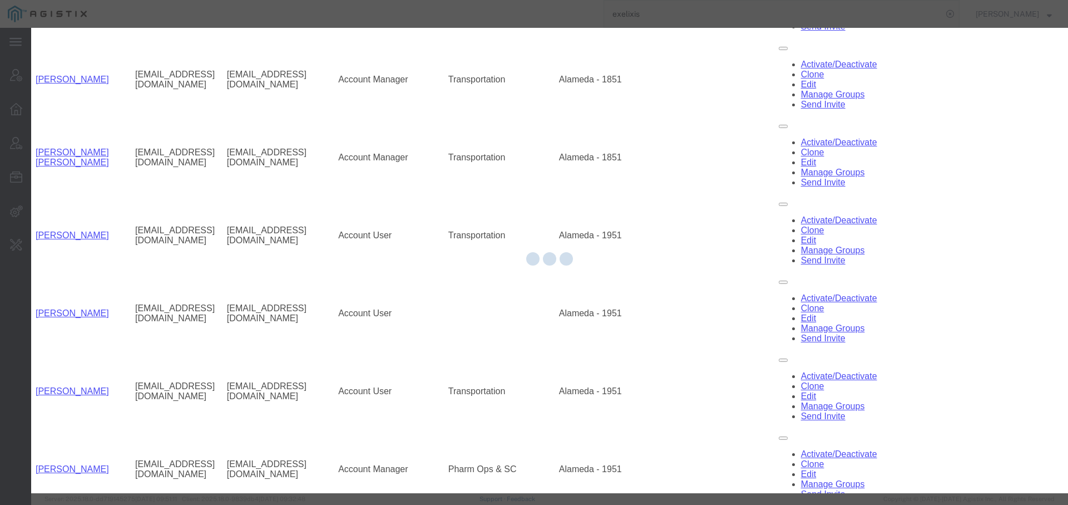
select select "COSTCENTER"
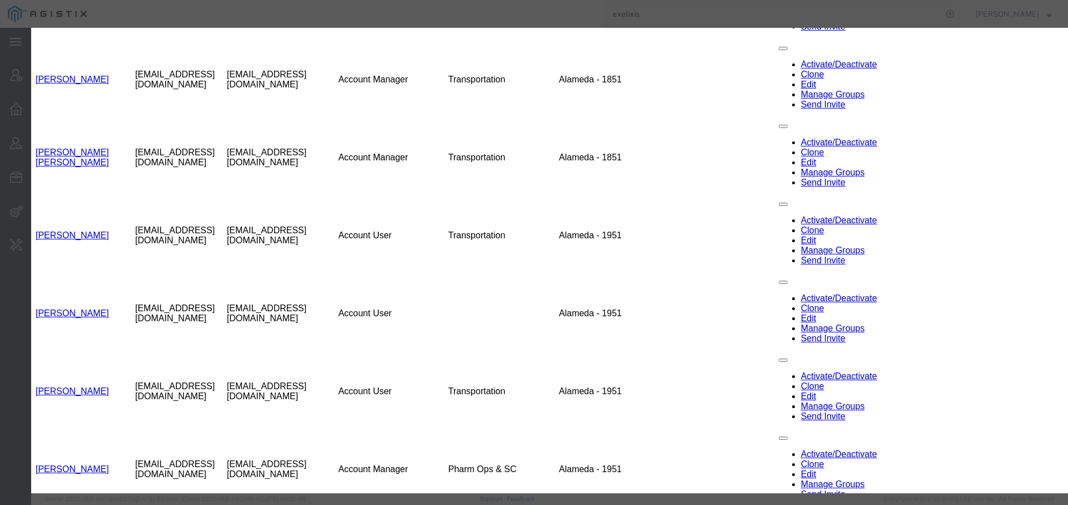
scroll to position [541, 0]
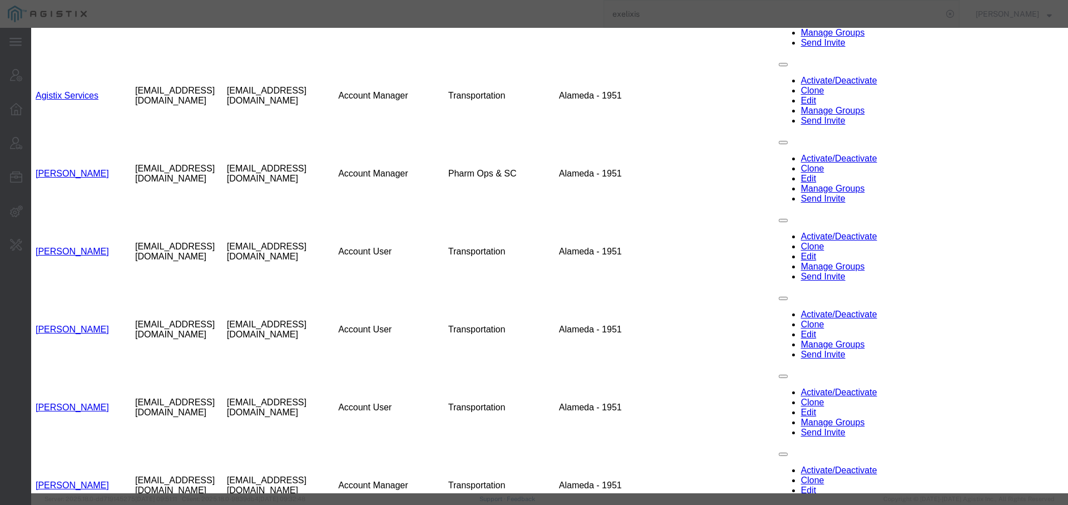
paste input "[EMAIL_ADDRESS][DOMAIN_NAME]"
type input "[EMAIL_ADDRESS][DOMAIN_NAME]"
type input "[PERSON_NAME]"
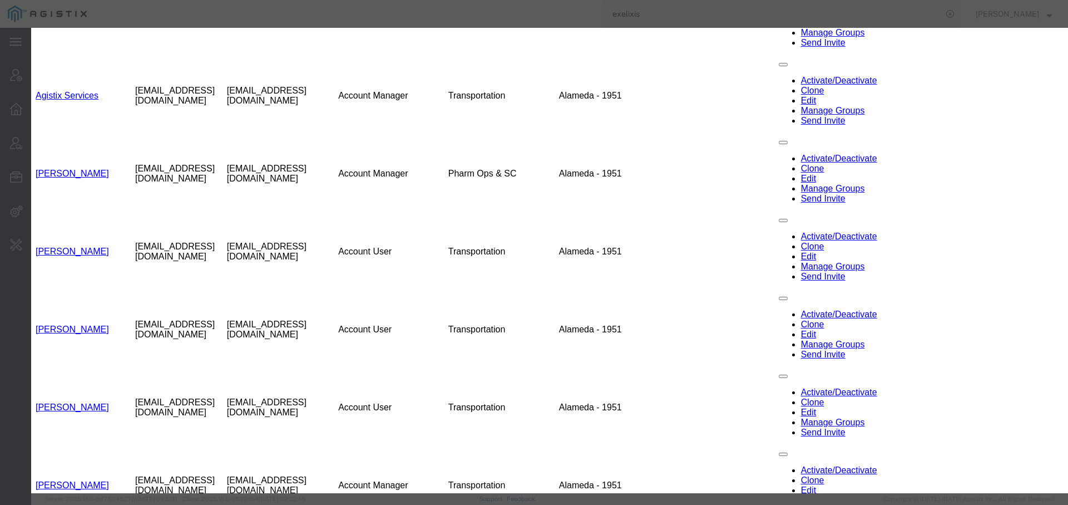
select select "COSTCENTER"
select select "{"locationId":"64871","street1":"[STREET_ADDRESS]","street2":"Unit 120","oneLin…"
type input "[STREET_ADDRESS]"
type input "Unit 120"
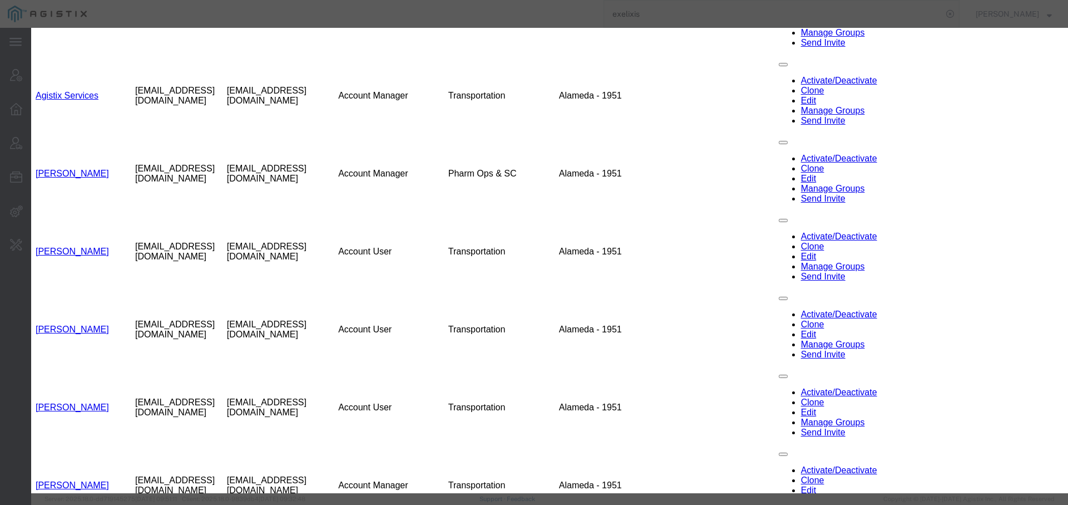
type input "Radnor"
select select "PA"
type input "19087"
select select "{"locationId":"65151","street1":"[STREET_ADDRESS]","street2":"","oneLineAddress…"
type input "[STREET_ADDRESS]"
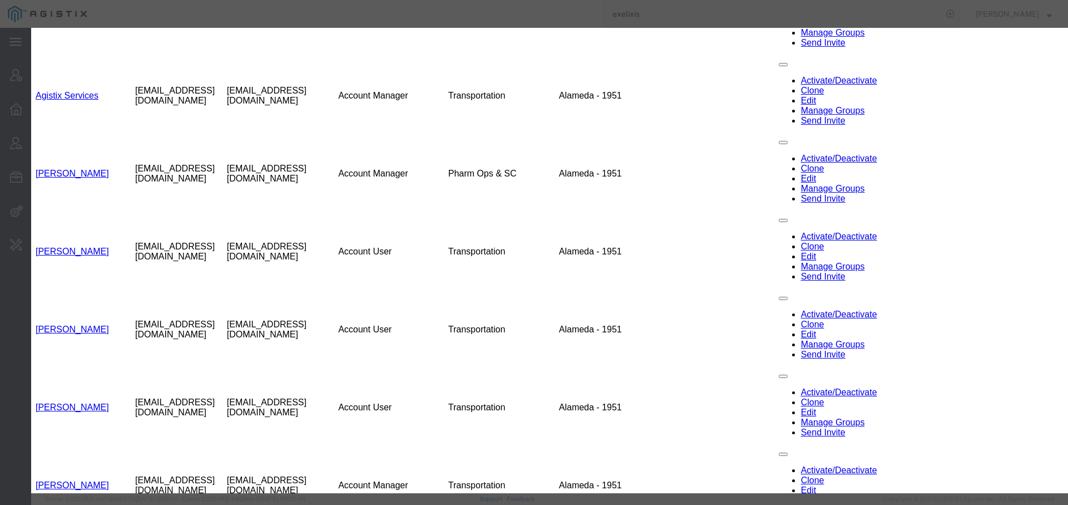
type input "Alameda"
select select "CA"
type input "94502"
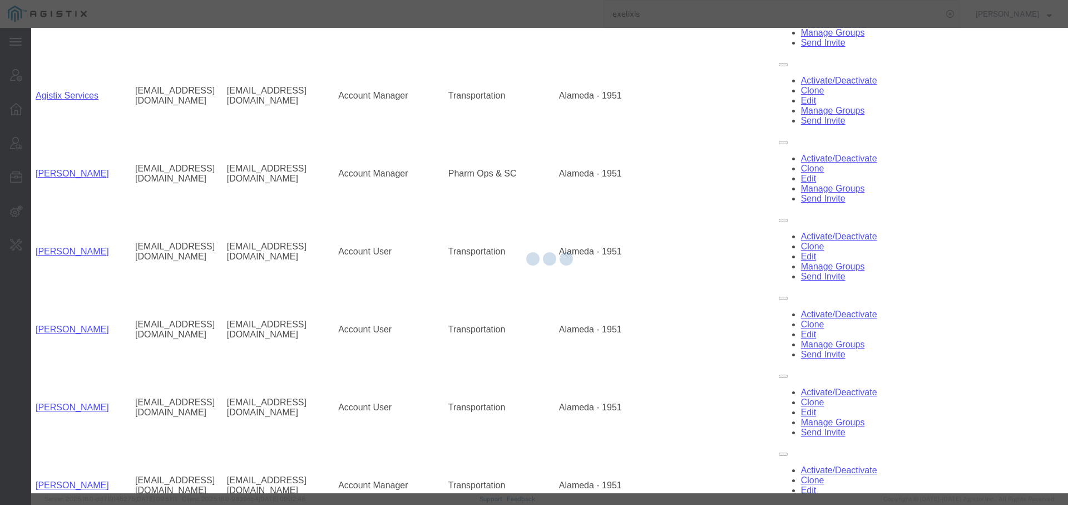
select select "COSTCENTER"
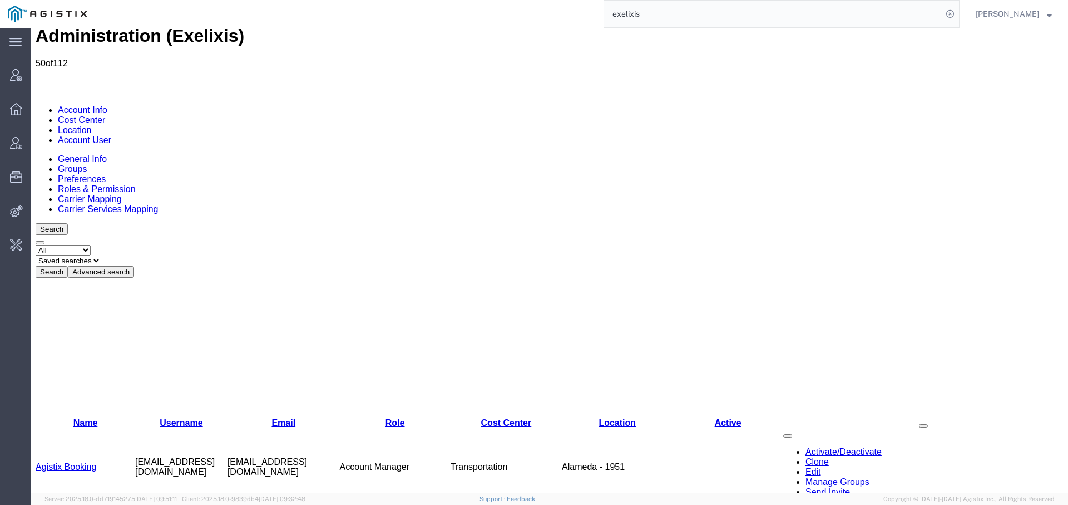
scroll to position [0, 0]
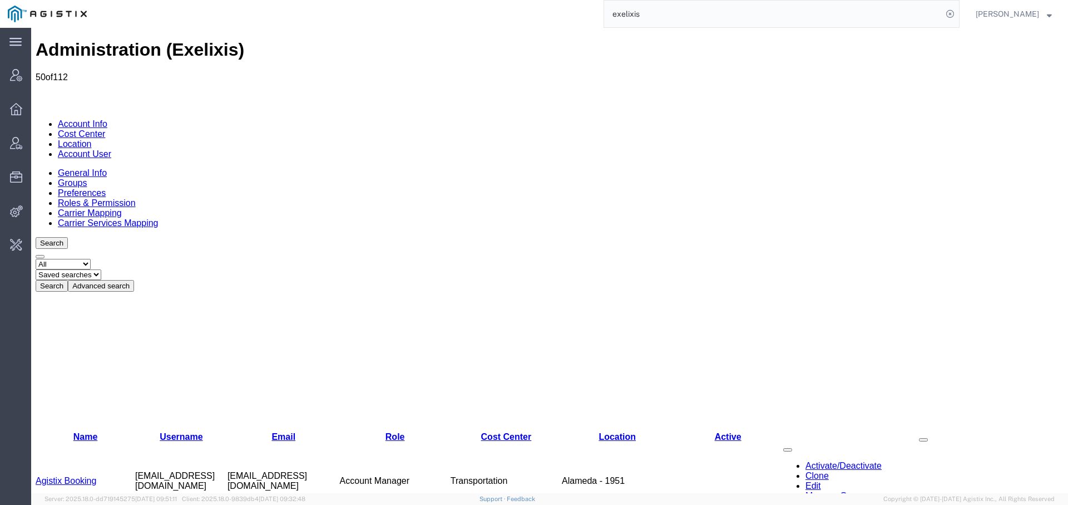
click at [59, 119] on link "Account Info" at bounding box center [83, 123] width 50 height 9
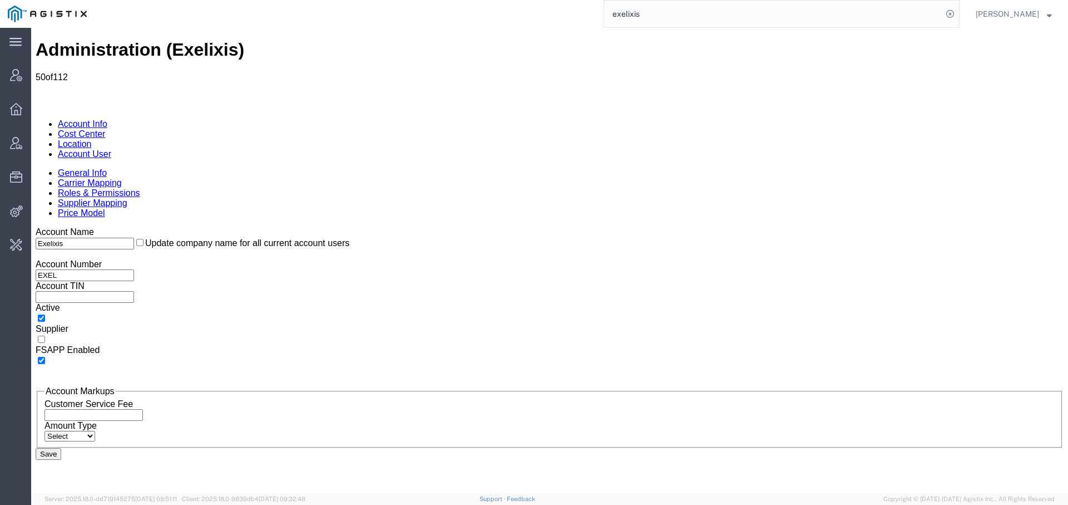
click at [140, 188] on link "Roles & Permissions" at bounding box center [99, 192] width 82 height 9
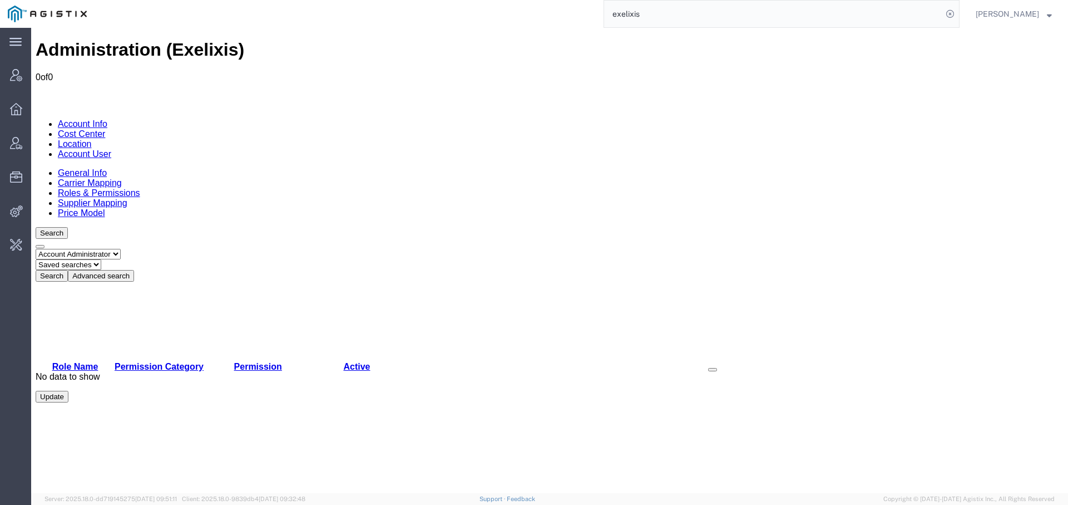
click at [68, 402] on button "Update" at bounding box center [52, 397] width 33 height 12
select select
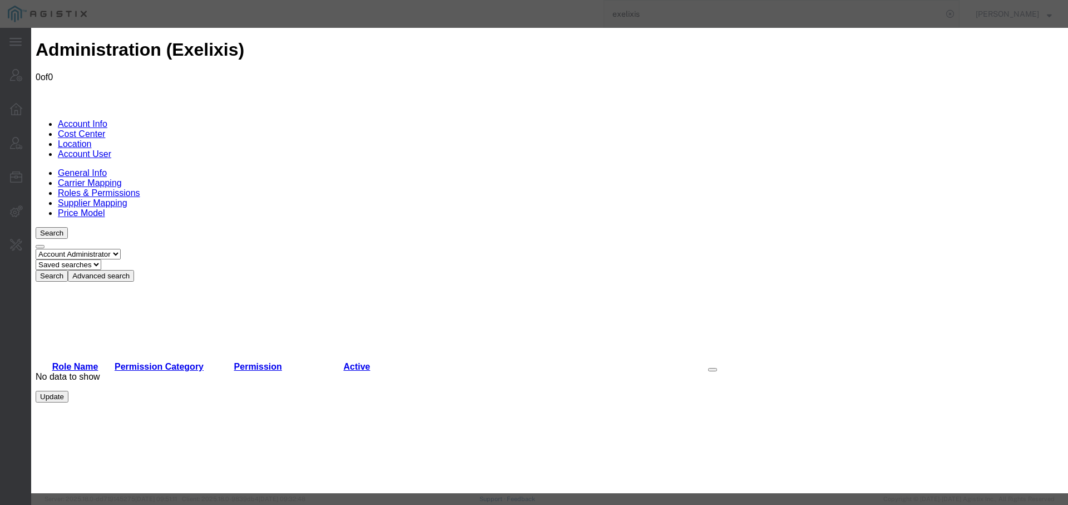
select select "3"
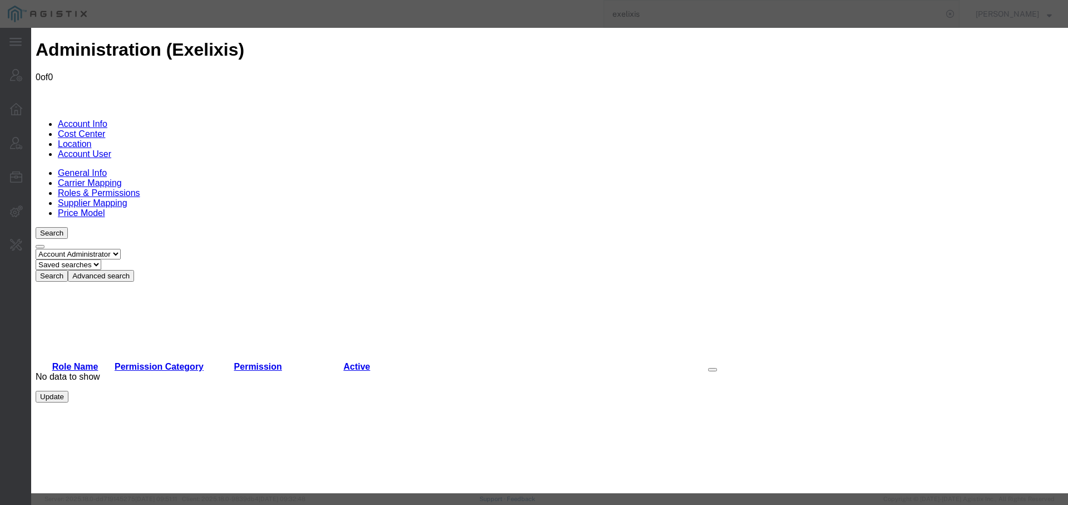
select select "roleId3PermissionId26"
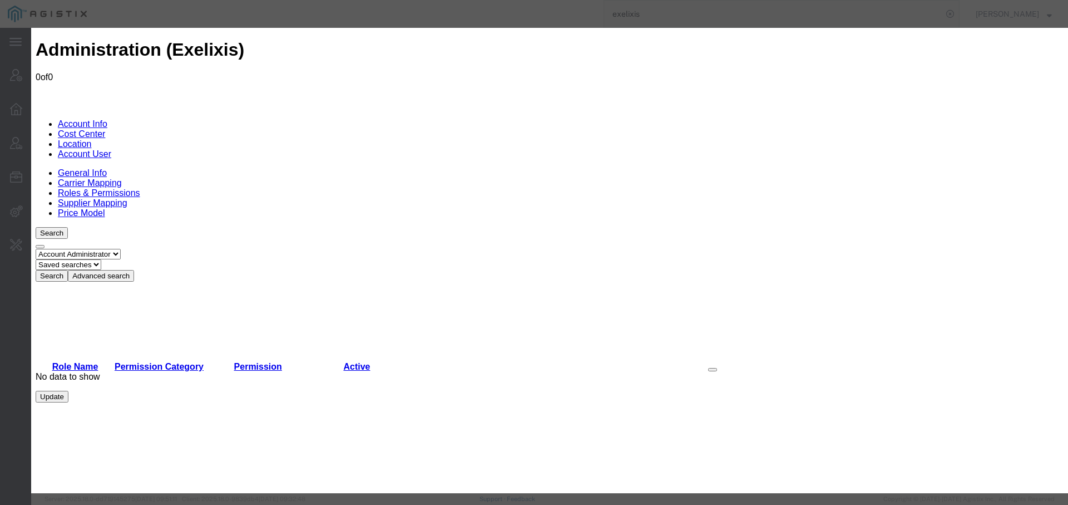
scroll to position [895, 0]
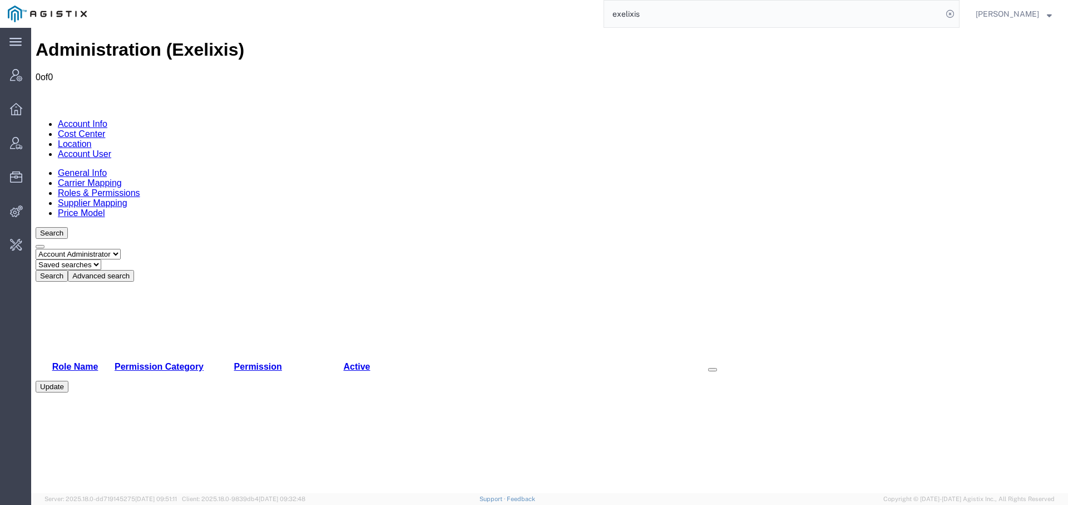
click at [117, 249] on select "Select status Account Administrator Account Manager Account User All Location M…" at bounding box center [78, 254] width 85 height 11
select select "ACCTMGR"
click at [36, 249] on select "Select status Account Administrator Account Manager Account User All Location M…" at bounding box center [78, 254] width 85 height 11
click at [68, 270] on button "Search" at bounding box center [52, 276] width 32 height 12
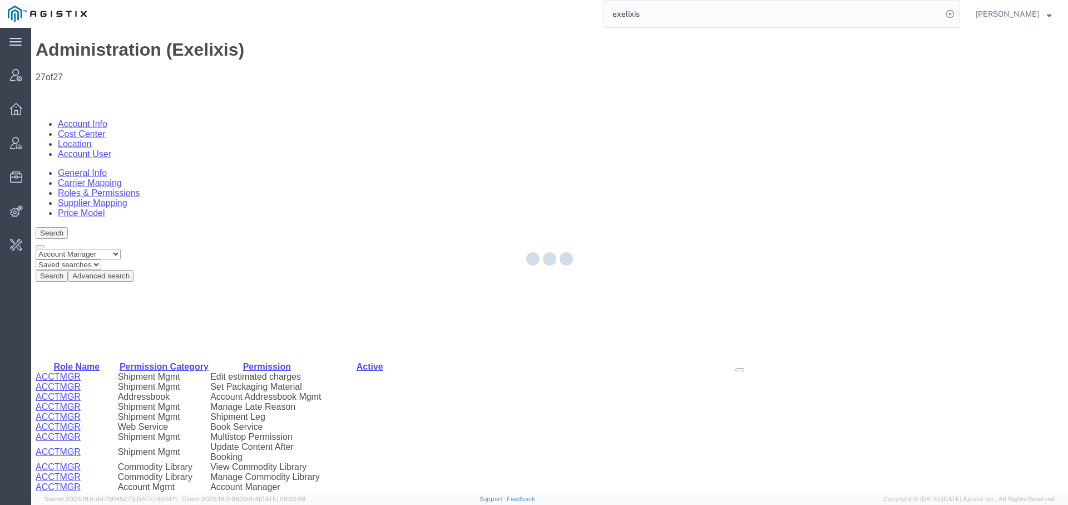
select select
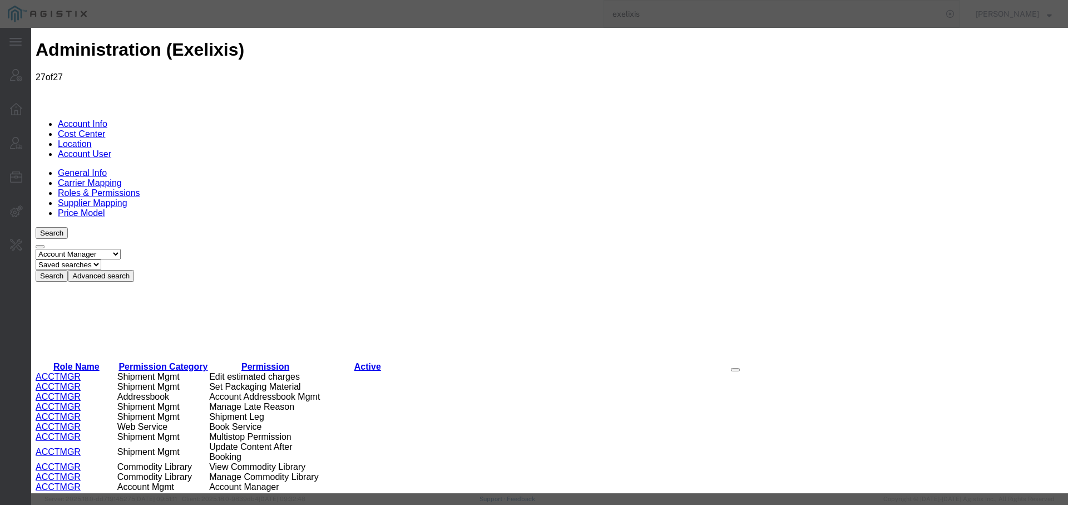
select select "5"
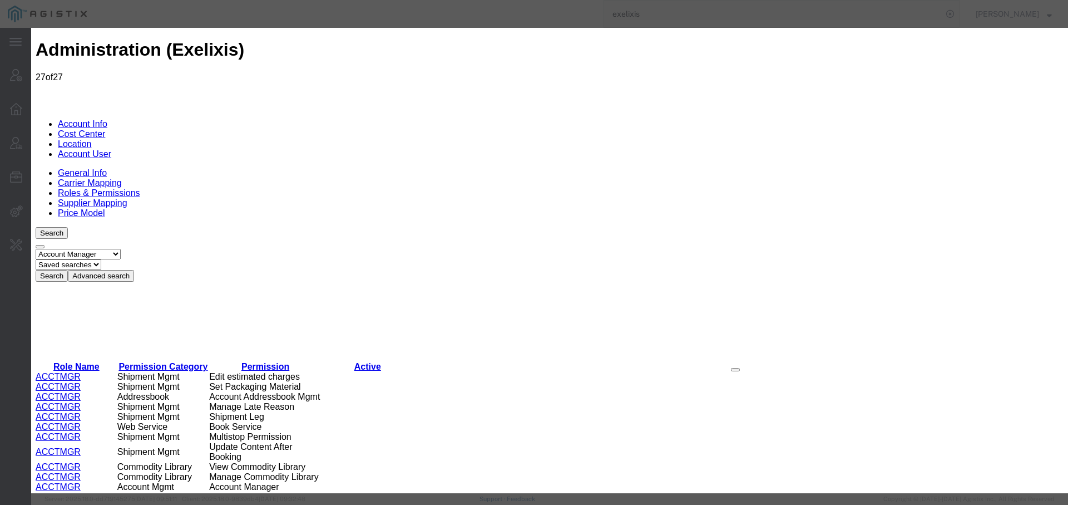
scroll to position [1627, 0]
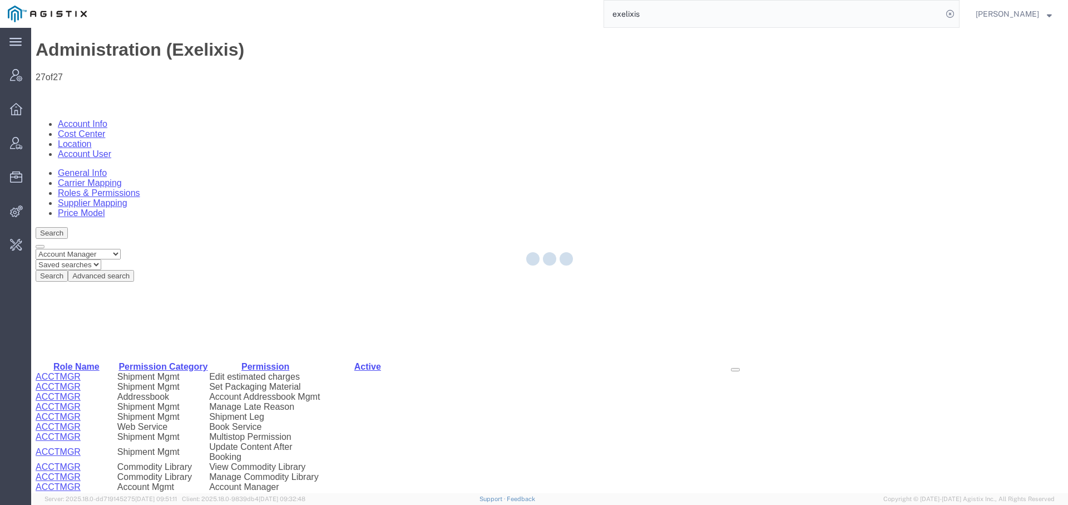
scroll to position [0, 0]
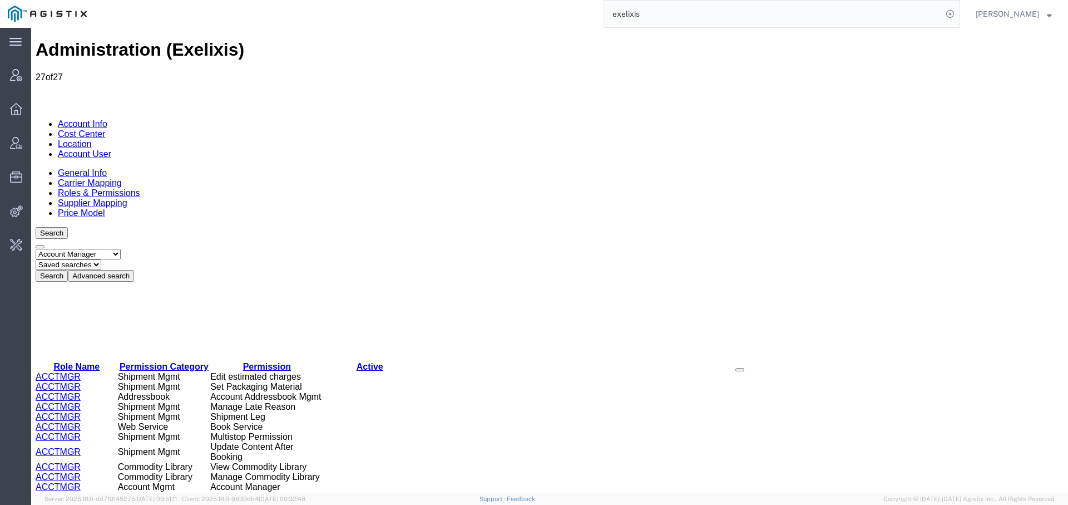
click at [111, 149] on link "Account User" at bounding box center [84, 153] width 53 height 9
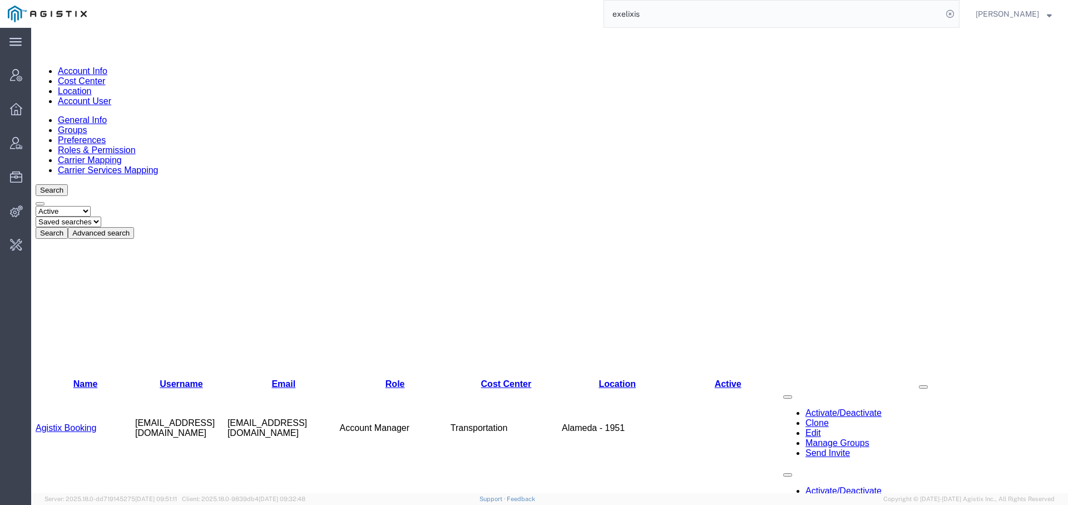
scroll to position [57, 0]
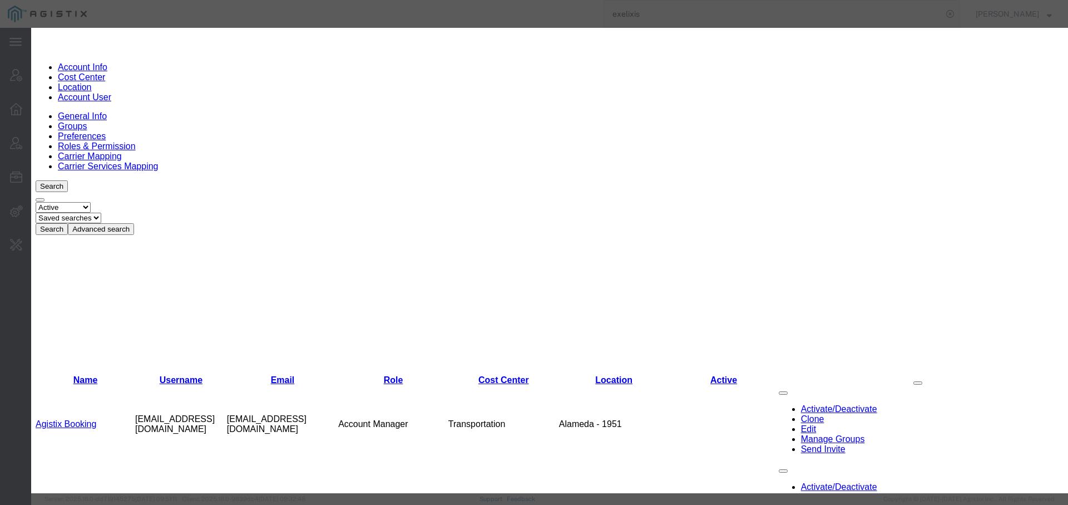
select select "COSTCENTER"
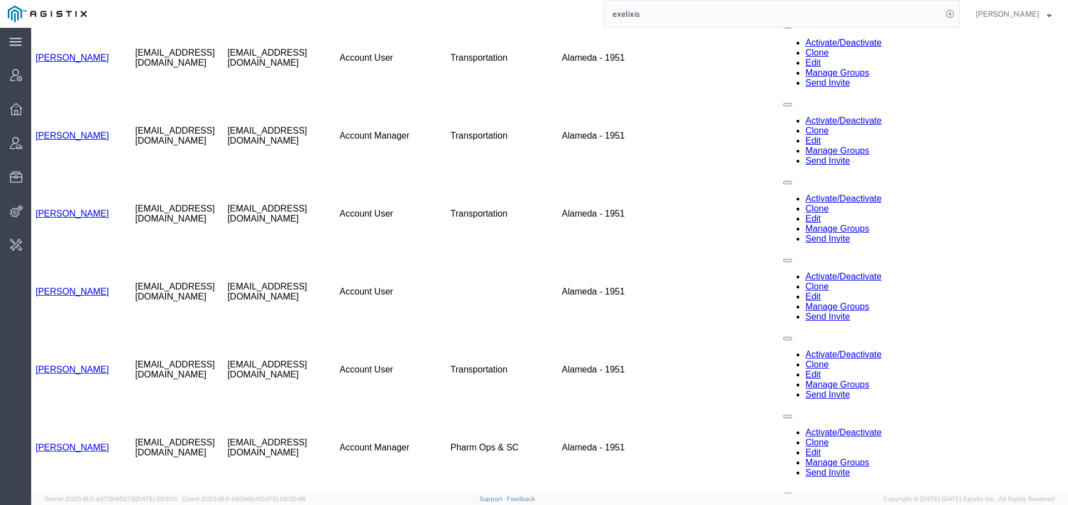
scroll to position [883, 0]
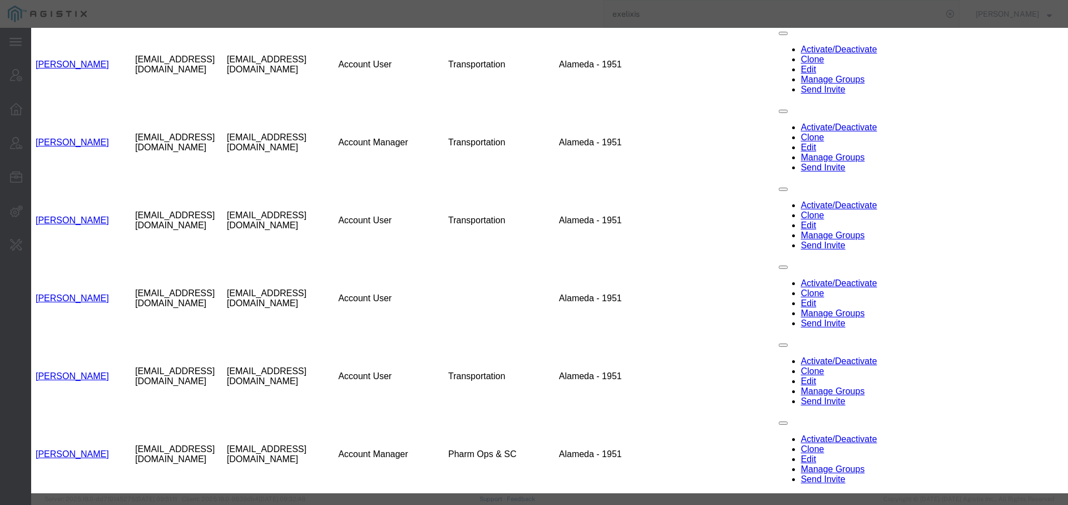
select select "COSTCENTER"
select select "3"
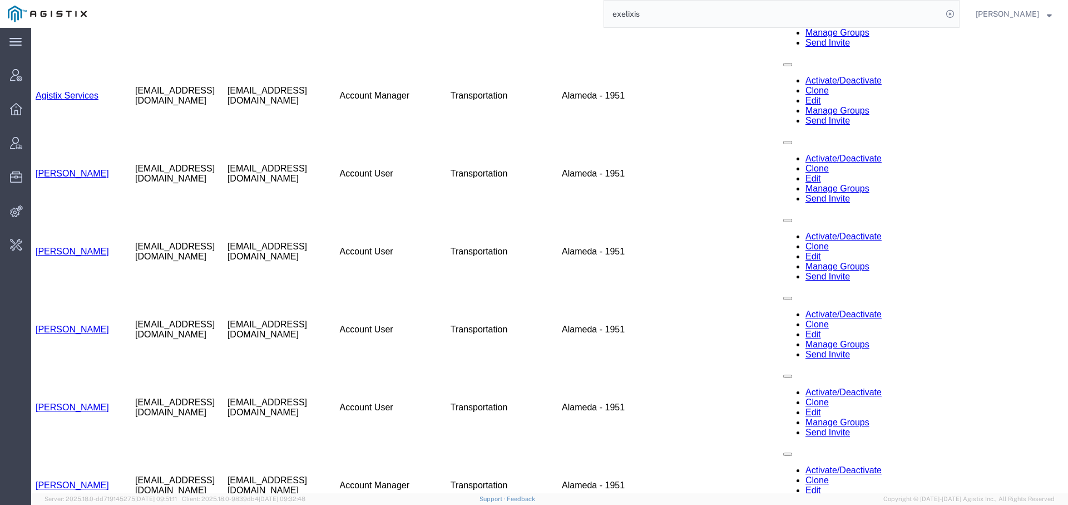
scroll to position [883, 0]
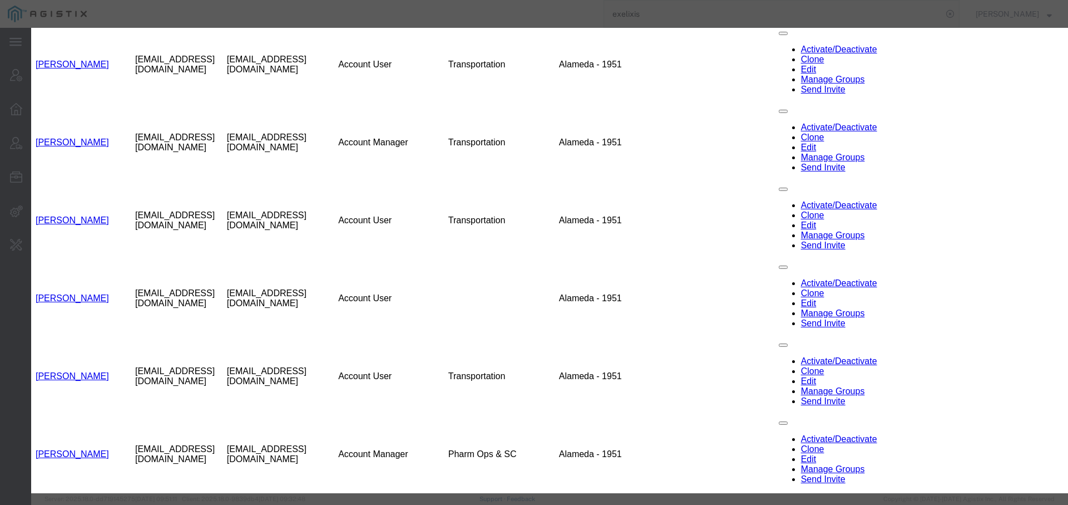
select select "COSTCENTER"
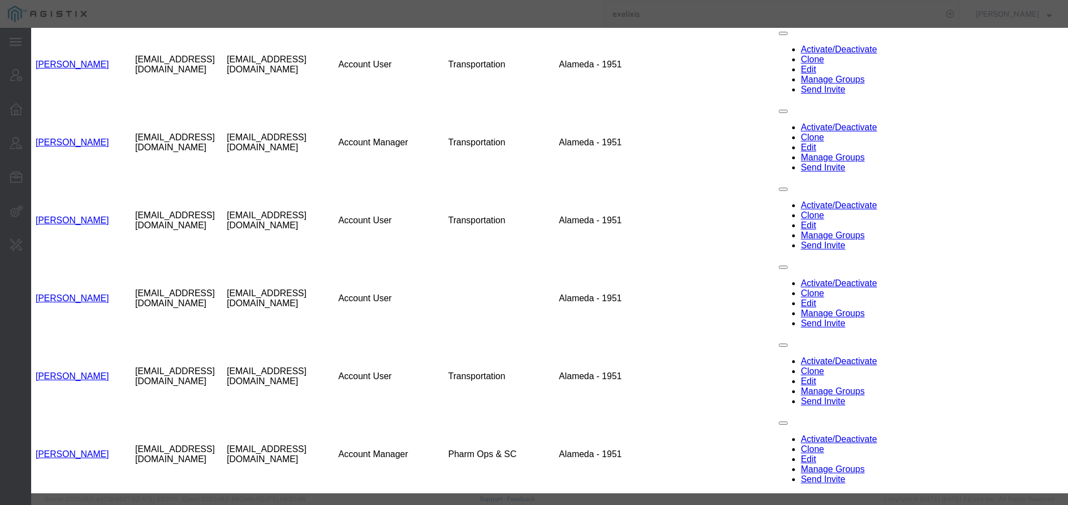
select select "3"
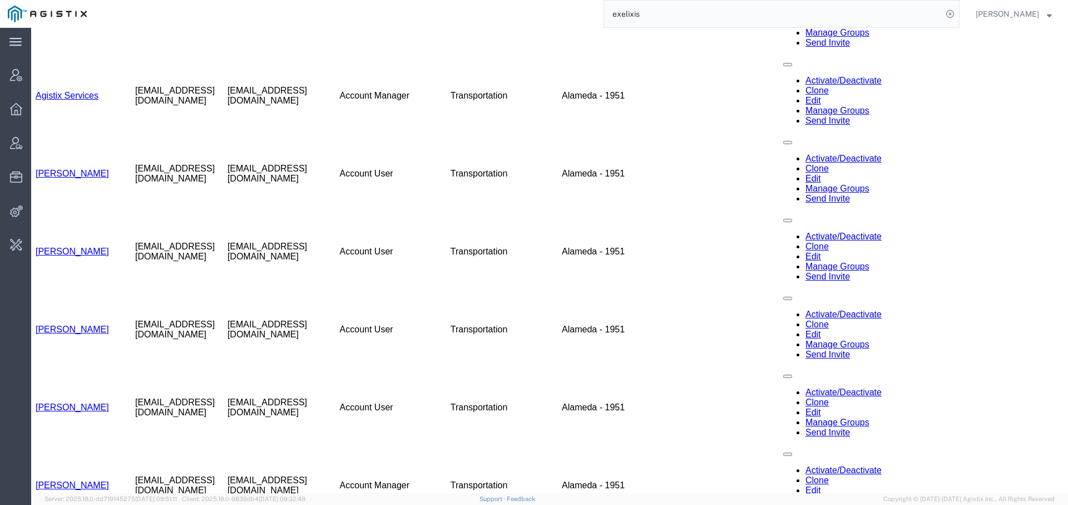
scroll to position [883, 0]
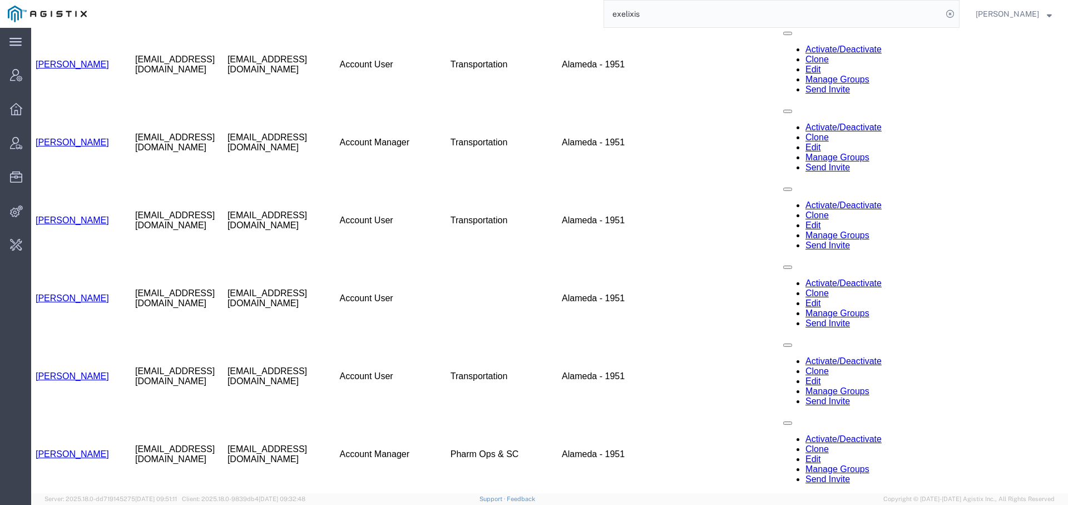
click at [1018, 11] on span "[PERSON_NAME]" at bounding box center [1007, 14] width 63 height 12
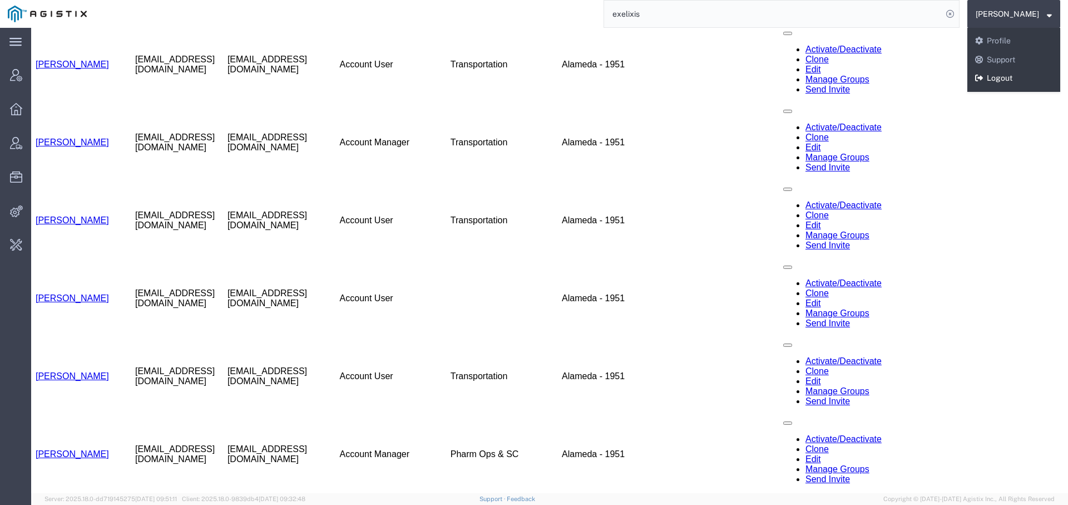
click at [1000, 80] on link "Logout" at bounding box center [1013, 78] width 93 height 19
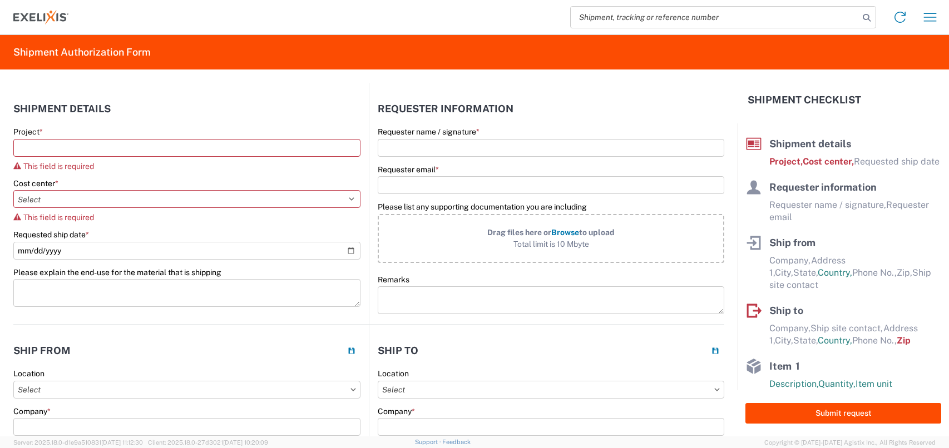
select select "US"
select select "KGS"
select select "USD"
select select "IN"
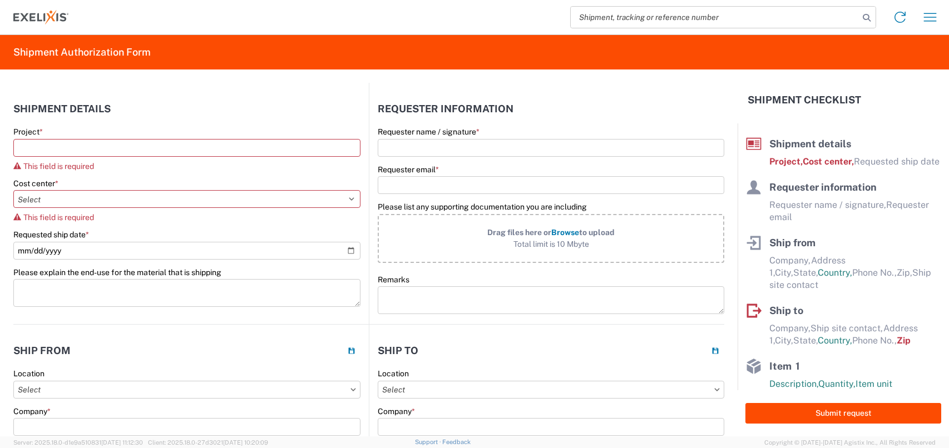
select select "EA"
select select "USD"
select select "US"
